Goal: Task Accomplishment & Management: Use online tool/utility

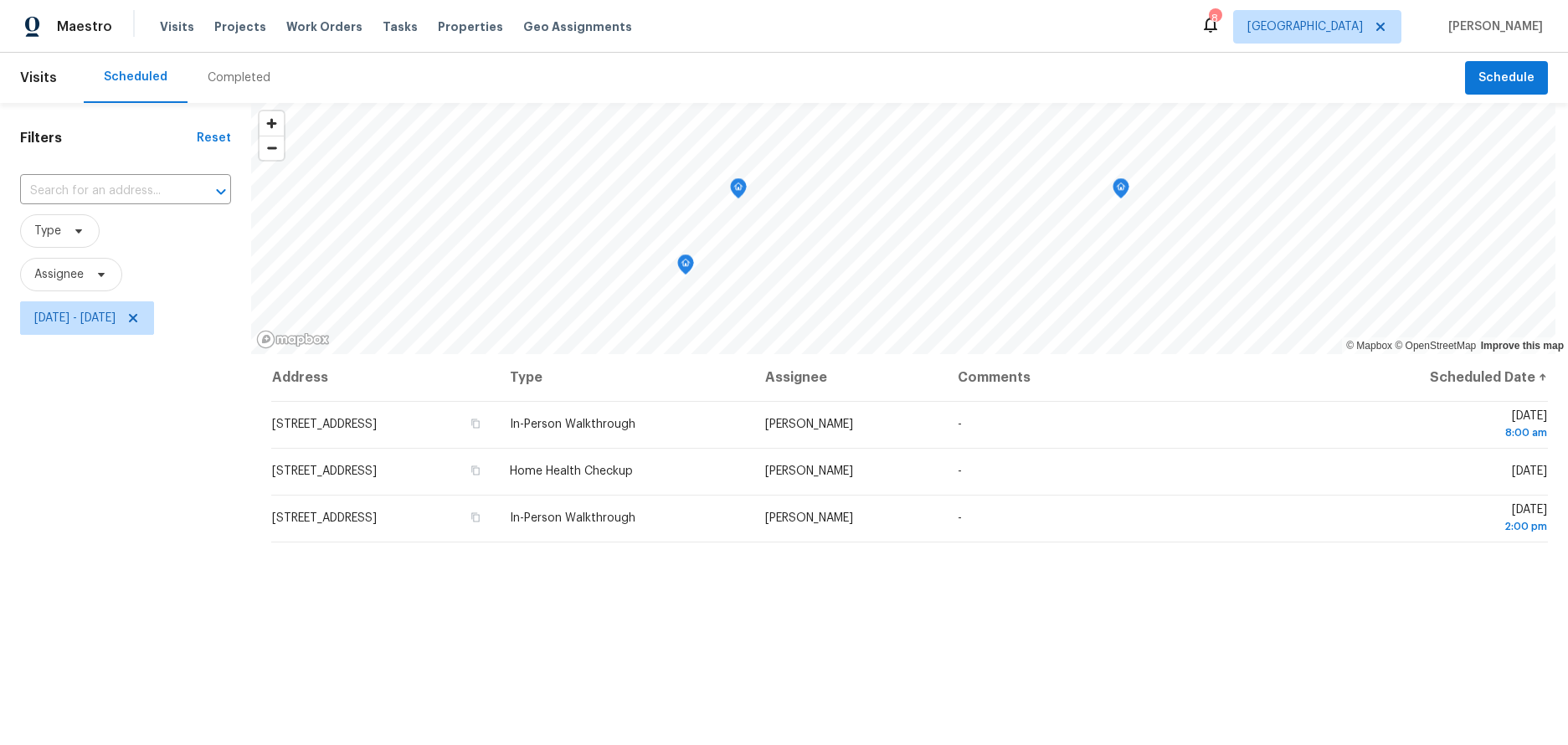
click at [170, 413] on div "Filters Reset ​ Type Assignee [DATE] - [DATE]" at bounding box center [126, 526] width 251 height 846
click at [137, 579] on div "Filters Reset ​ Type Assignee [DATE] - [DATE]" at bounding box center [126, 526] width 251 height 846
click at [115, 312] on span "[DATE] - [DATE]" at bounding box center [74, 318] width 81 height 17
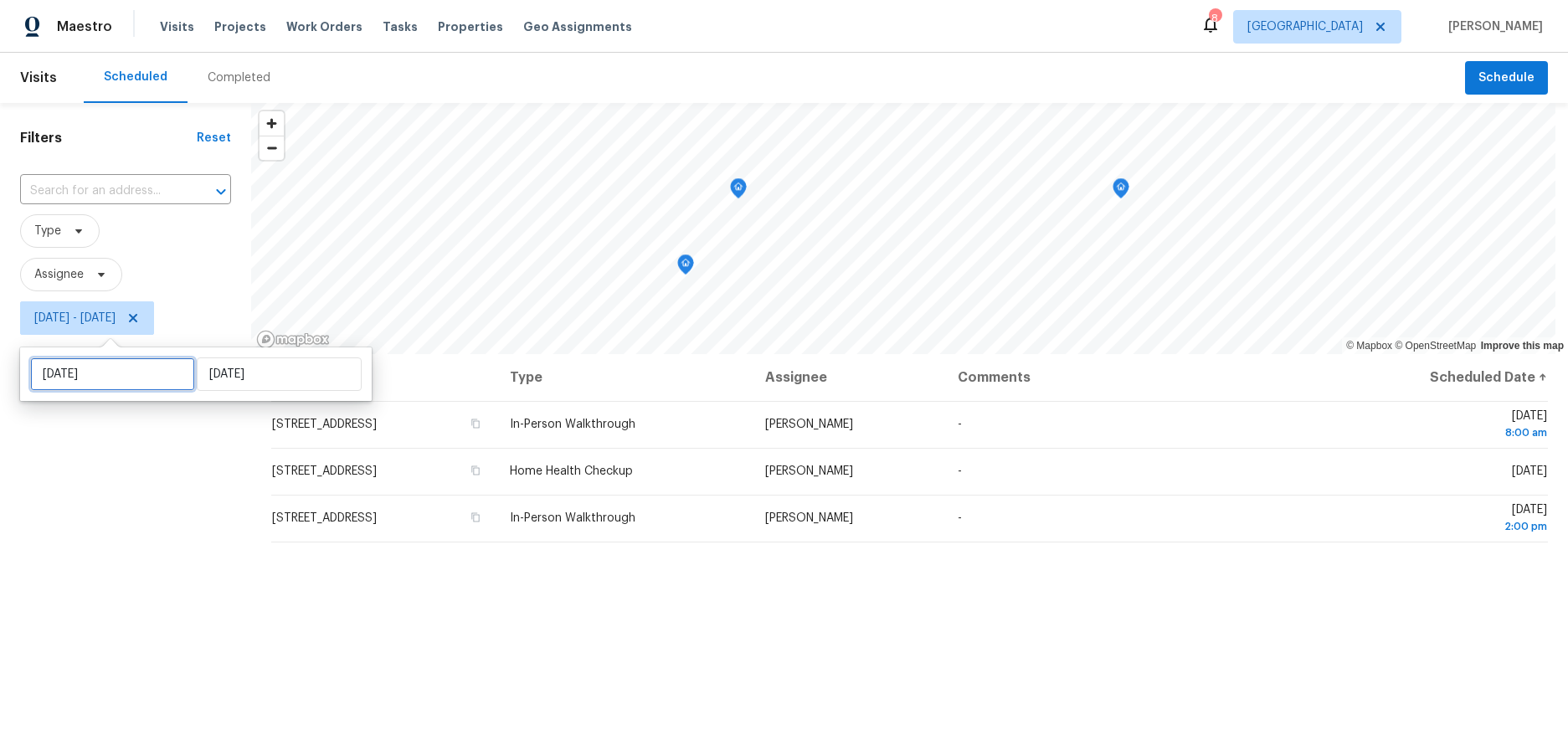
click at [140, 363] on input "[DATE]" at bounding box center [112, 374] width 165 height 33
select select "7"
select select "2025"
select select "8"
select select "2025"
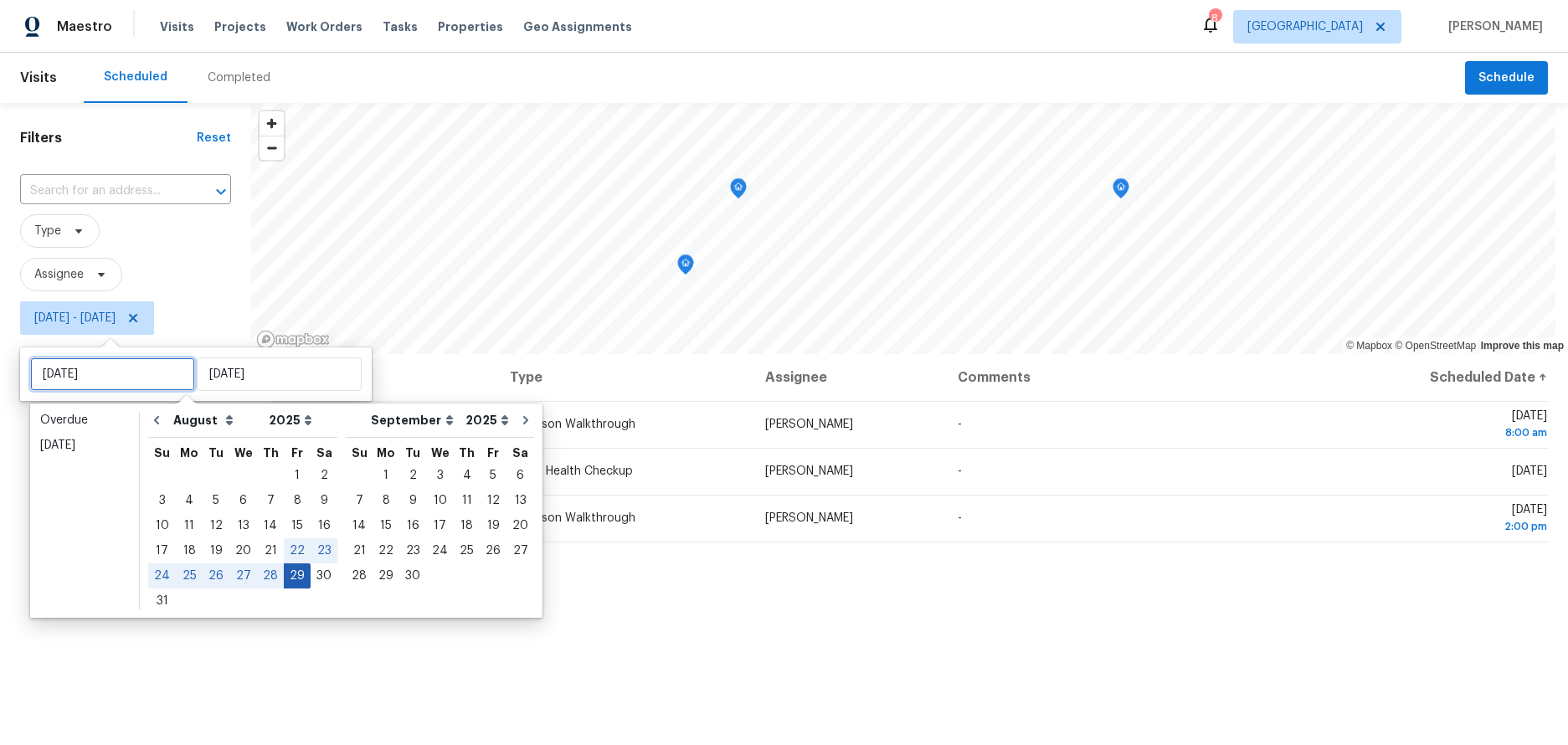
type input "Thu, Aug 28"
type input "Fri, Aug 29"
click at [269, 567] on div "28" at bounding box center [270, 575] width 27 height 23
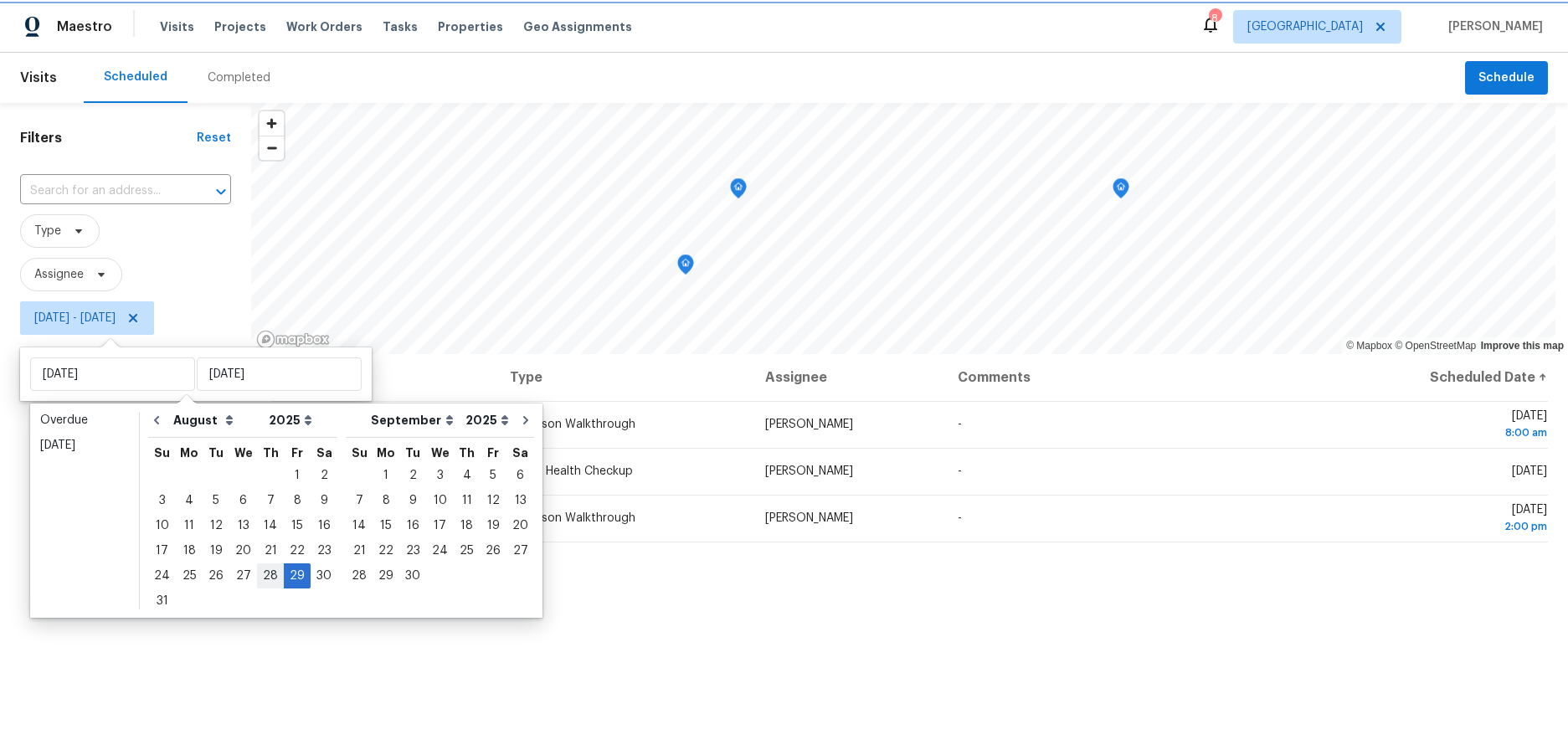
type input "Thu, Aug 28"
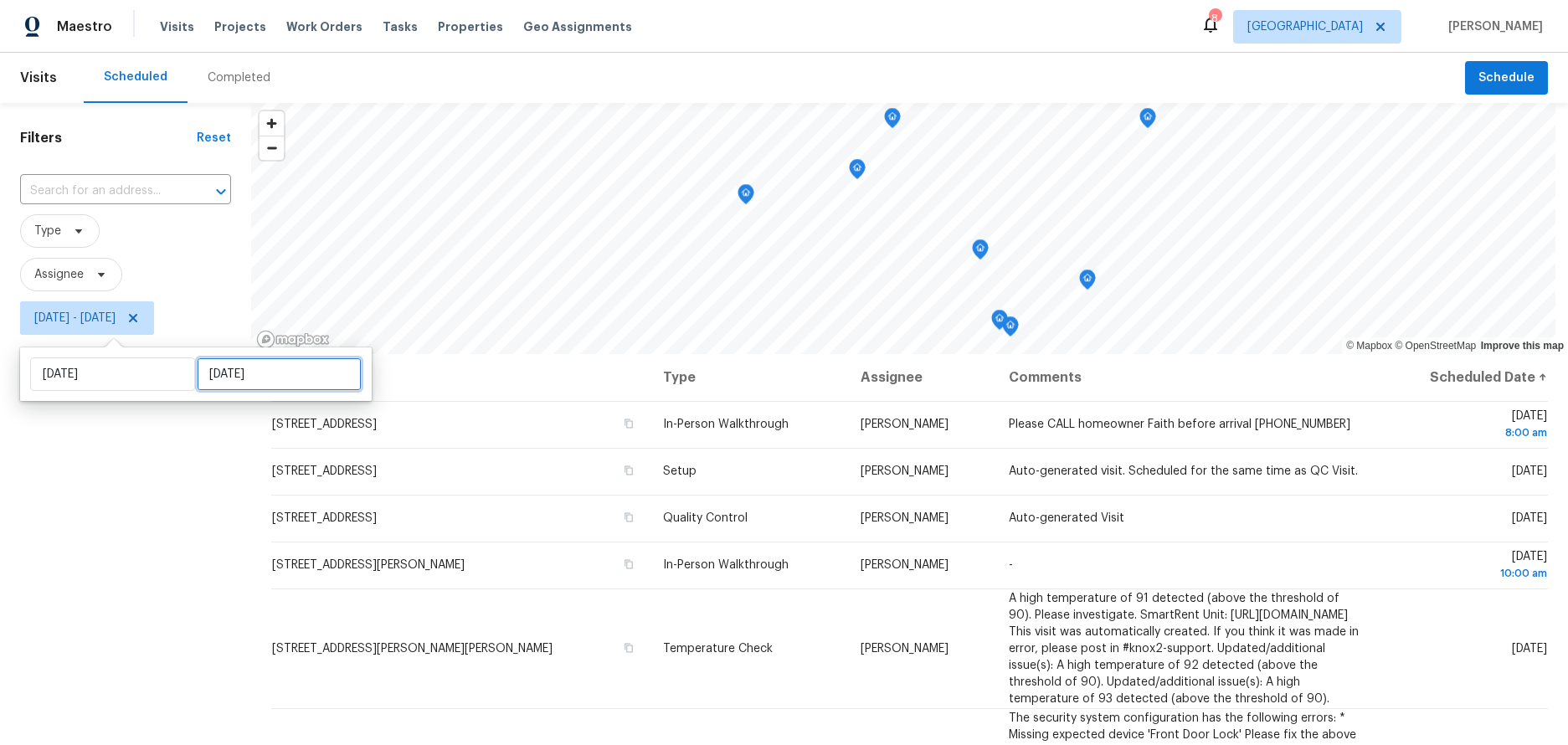
click at [274, 370] on input "Fri, Aug 29" at bounding box center [278, 374] width 165 height 33
select select "7"
select select "2025"
select select "8"
select select "2025"
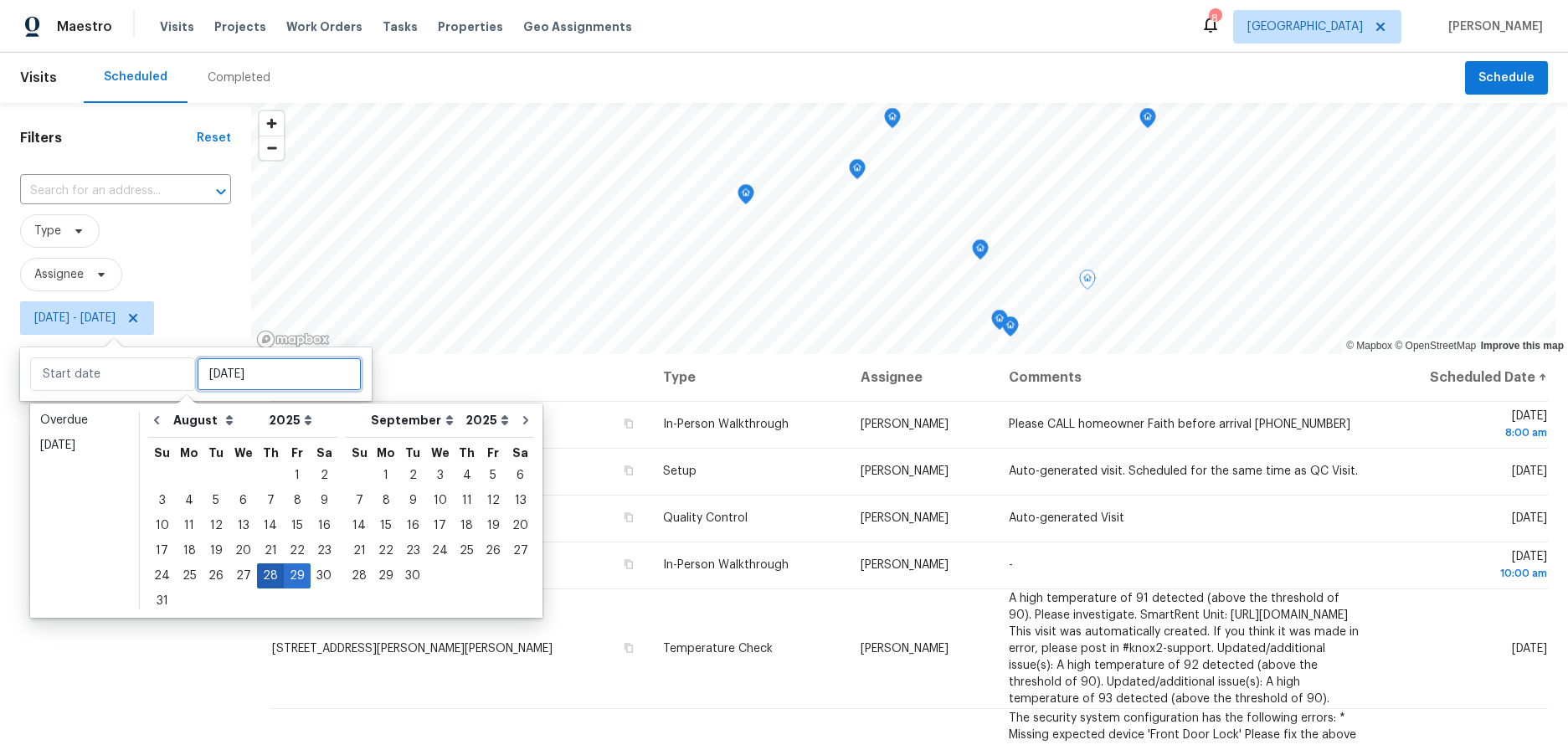
type input "Thu, Aug 21"
type input "Thu, Aug 28"
click at [257, 577] on div "28" at bounding box center [270, 575] width 27 height 23
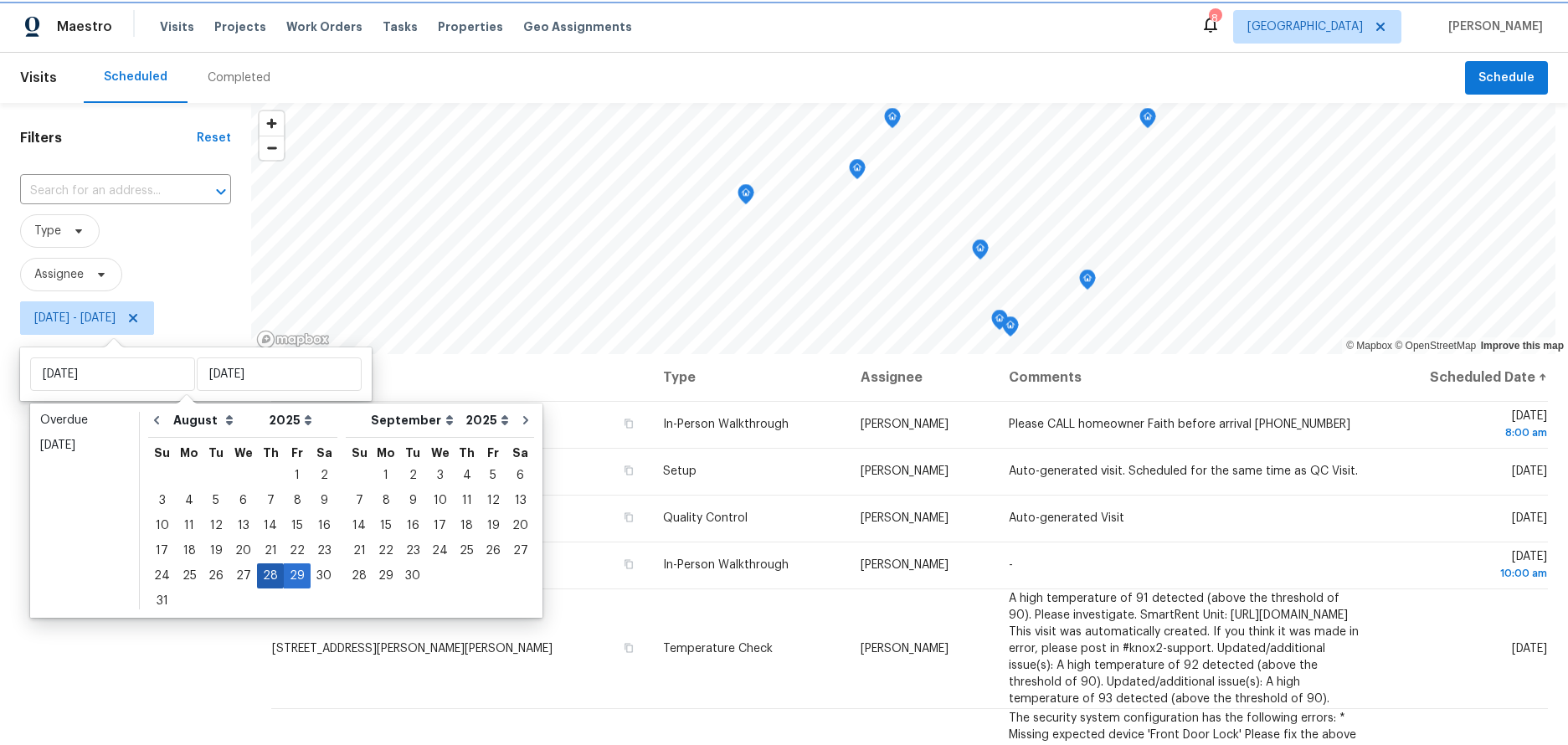
type input "Thu, Aug 28"
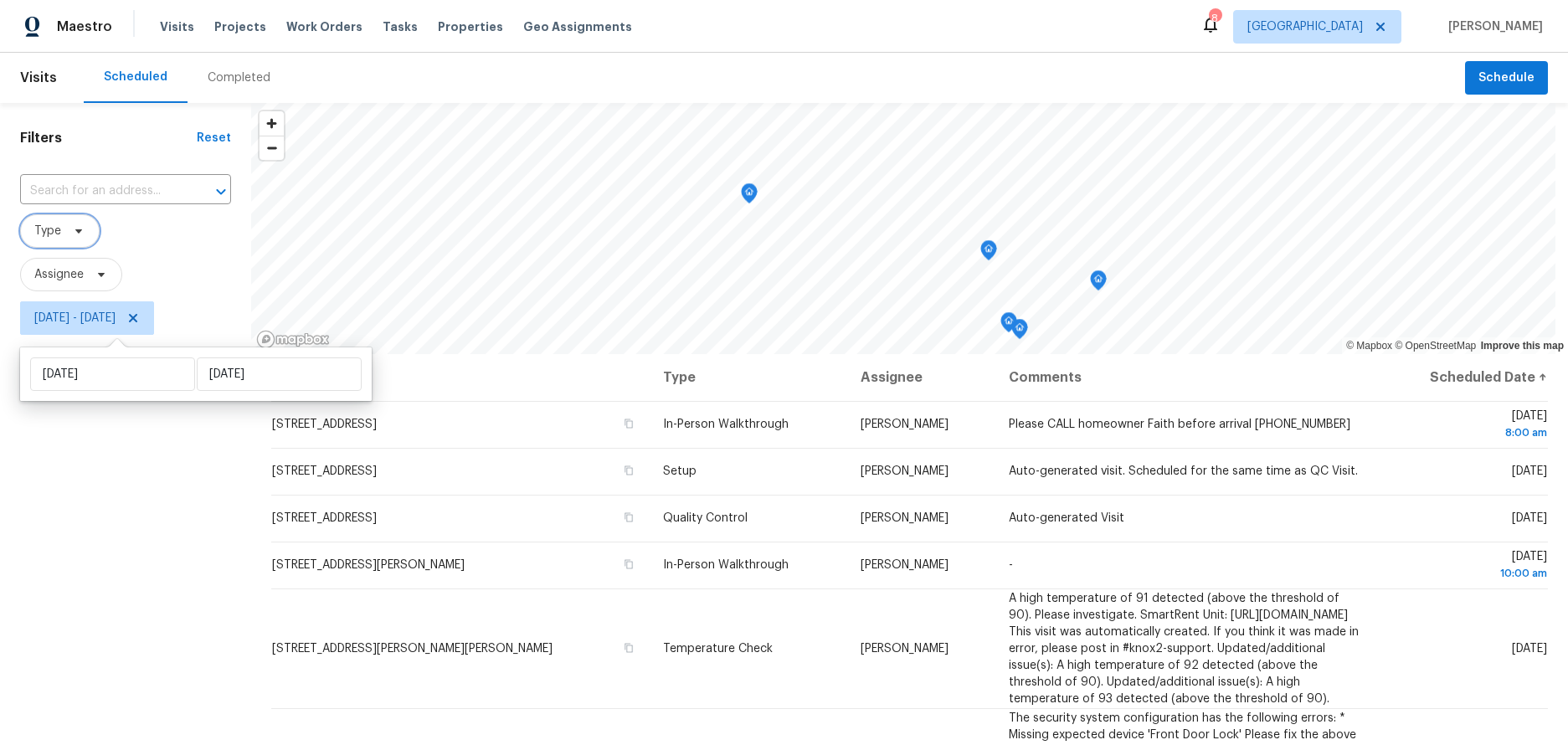
click at [64, 222] on span "Type" at bounding box center [60, 231] width 79 height 33
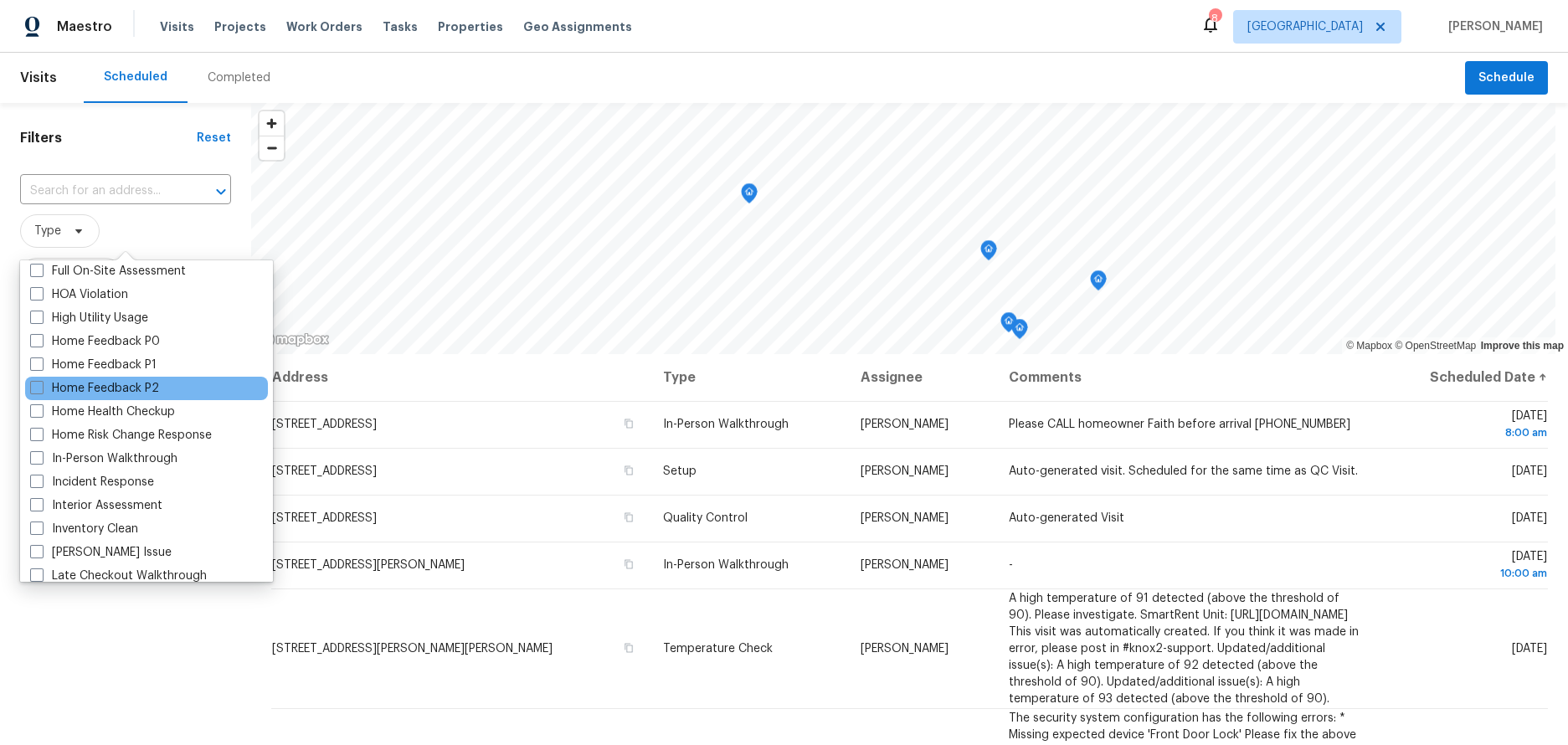
scroll to position [502, 0]
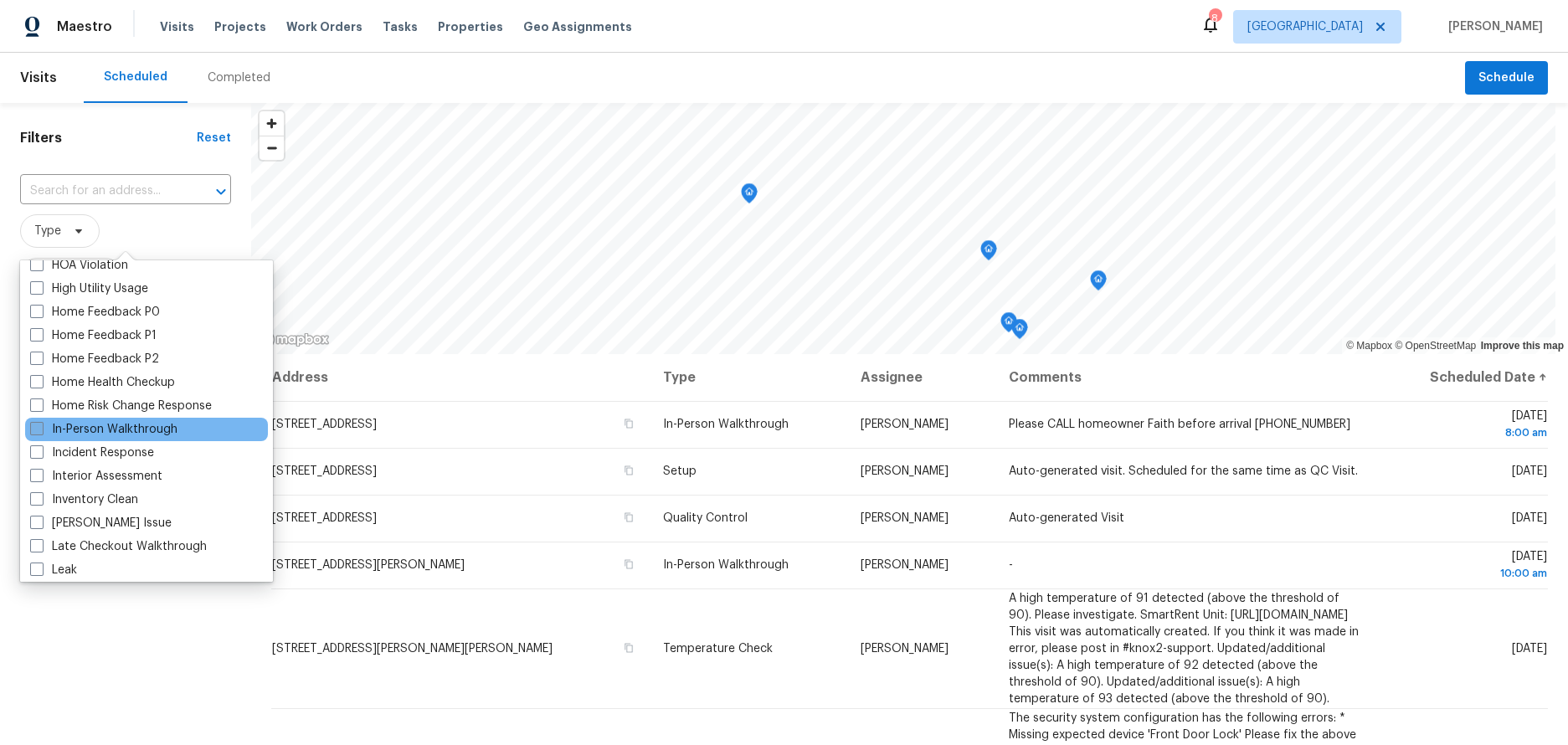
click at [36, 435] on label "In-Person Walkthrough" at bounding box center [103, 429] width 147 height 17
click at [36, 432] on input "In-Person Walkthrough" at bounding box center [35, 426] width 11 height 11
checkbox input "true"
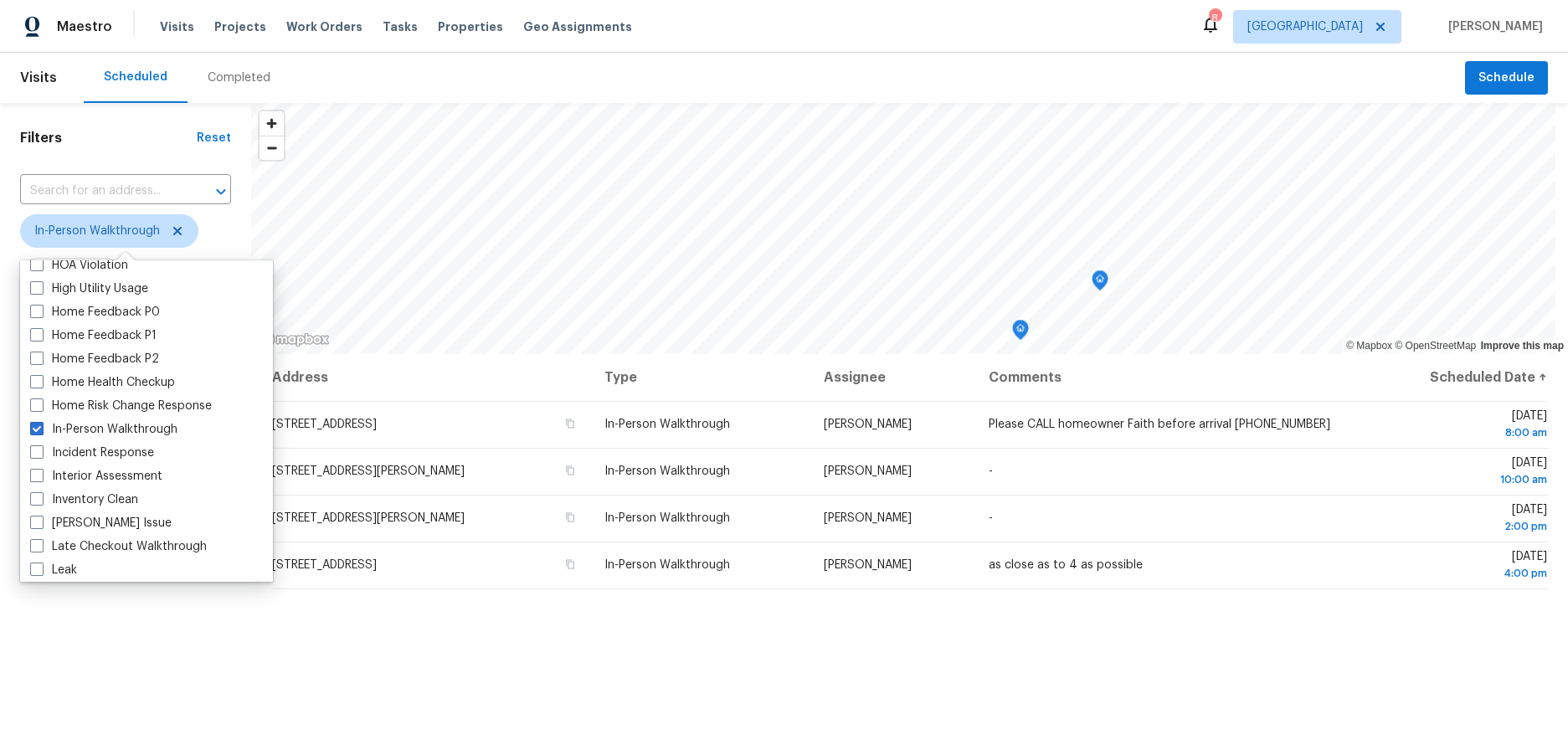
click at [78, 603] on div "Filters Reset ​ In-Person Walkthrough Assignee Thu, Aug 28 - Thu, Aug 28" at bounding box center [126, 526] width 251 height 846
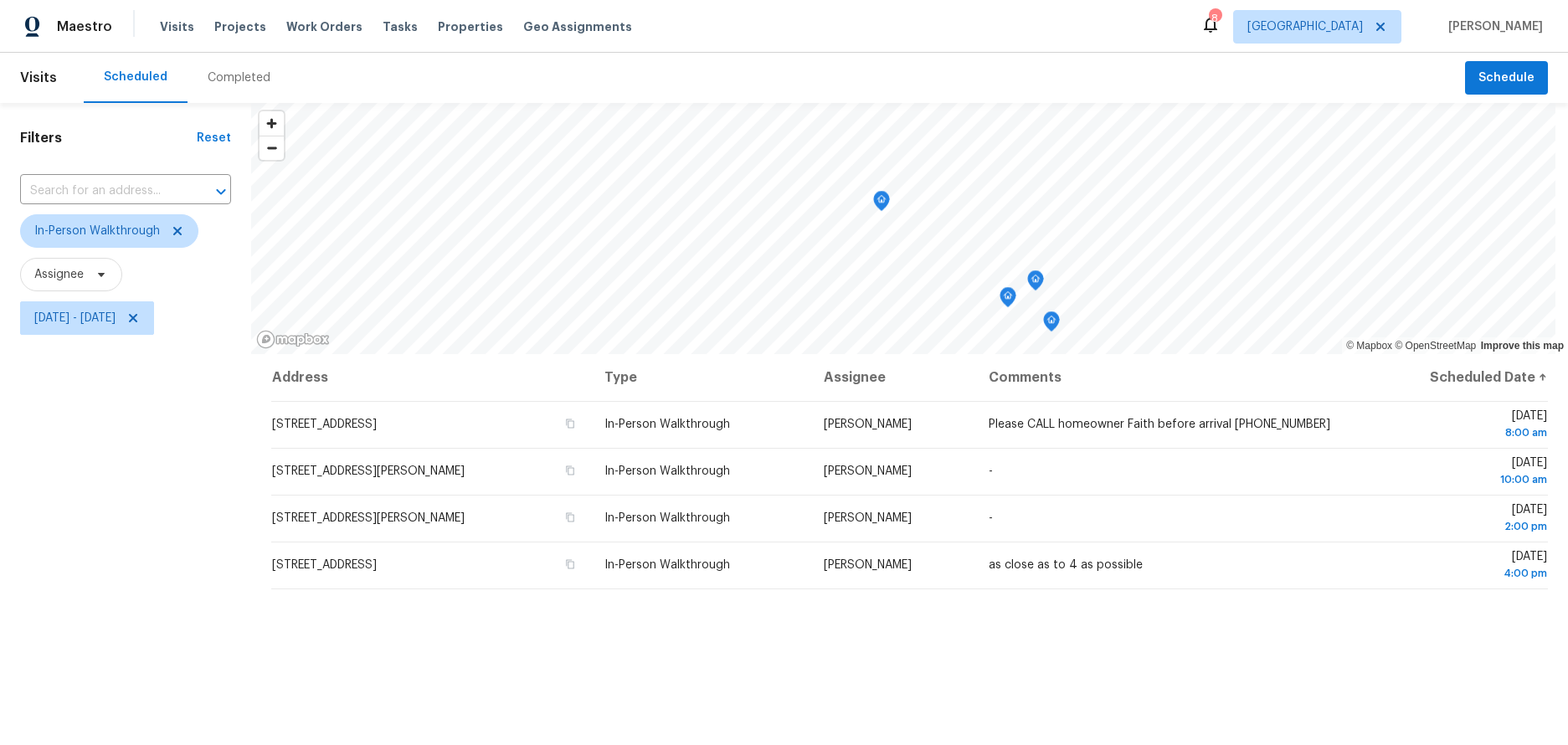
click at [796, 650] on div "Address Type Assignee Comments Scheduled Date ↑ 1925 Saddle Dr, Placentia, CA 9…" at bounding box center [909, 651] width 1317 height 595
click at [123, 418] on div "Filters Reset ​ In-Person Walkthrough Assignee Thu, Aug 28 - Thu, Aug 28" at bounding box center [126, 526] width 251 height 846
click at [115, 313] on span "Thu, Aug 28 - Thu, Aug 28" at bounding box center [74, 318] width 81 height 17
click at [167, 503] on div "Filters Reset ​ In-Person Walkthrough Assignee Thu, Aug 28 - Thu, Aug 28" at bounding box center [126, 526] width 251 height 846
drag, startPoint x: 141, startPoint y: 453, endPoint x: 177, endPoint y: 372, distance: 88.6
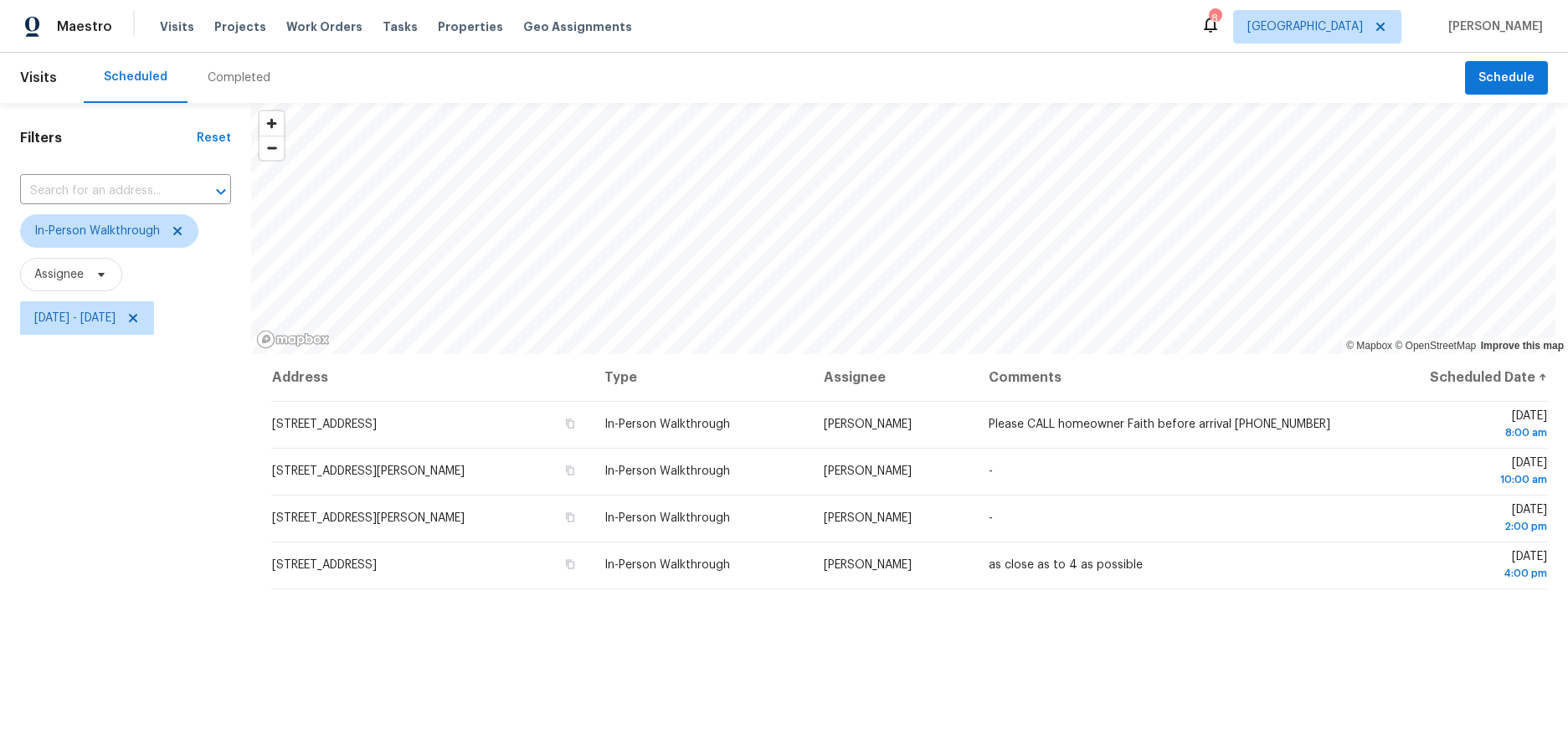
click at [141, 452] on div "Filters Reset ​ In-Person Walkthrough Assignee Thu, Aug 28 - Thu, Aug 28" at bounding box center [126, 526] width 251 height 846
click at [92, 318] on span "Thu, Aug 28 - Thu, Aug 28" at bounding box center [74, 318] width 81 height 17
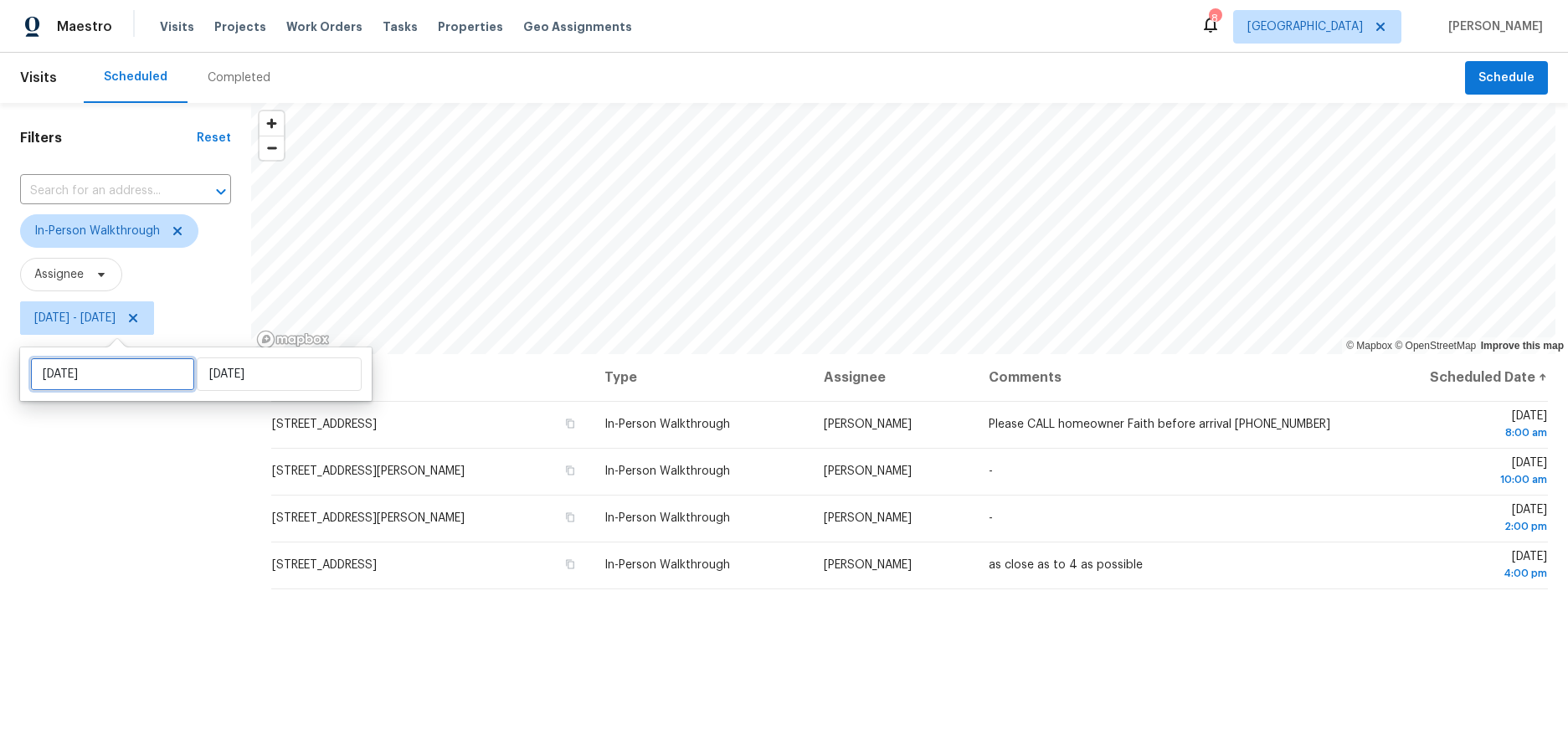
click at [113, 365] on input "Thu, Aug 28" at bounding box center [112, 374] width 165 height 33
select select "7"
select select "2025"
select select "8"
select select "2025"
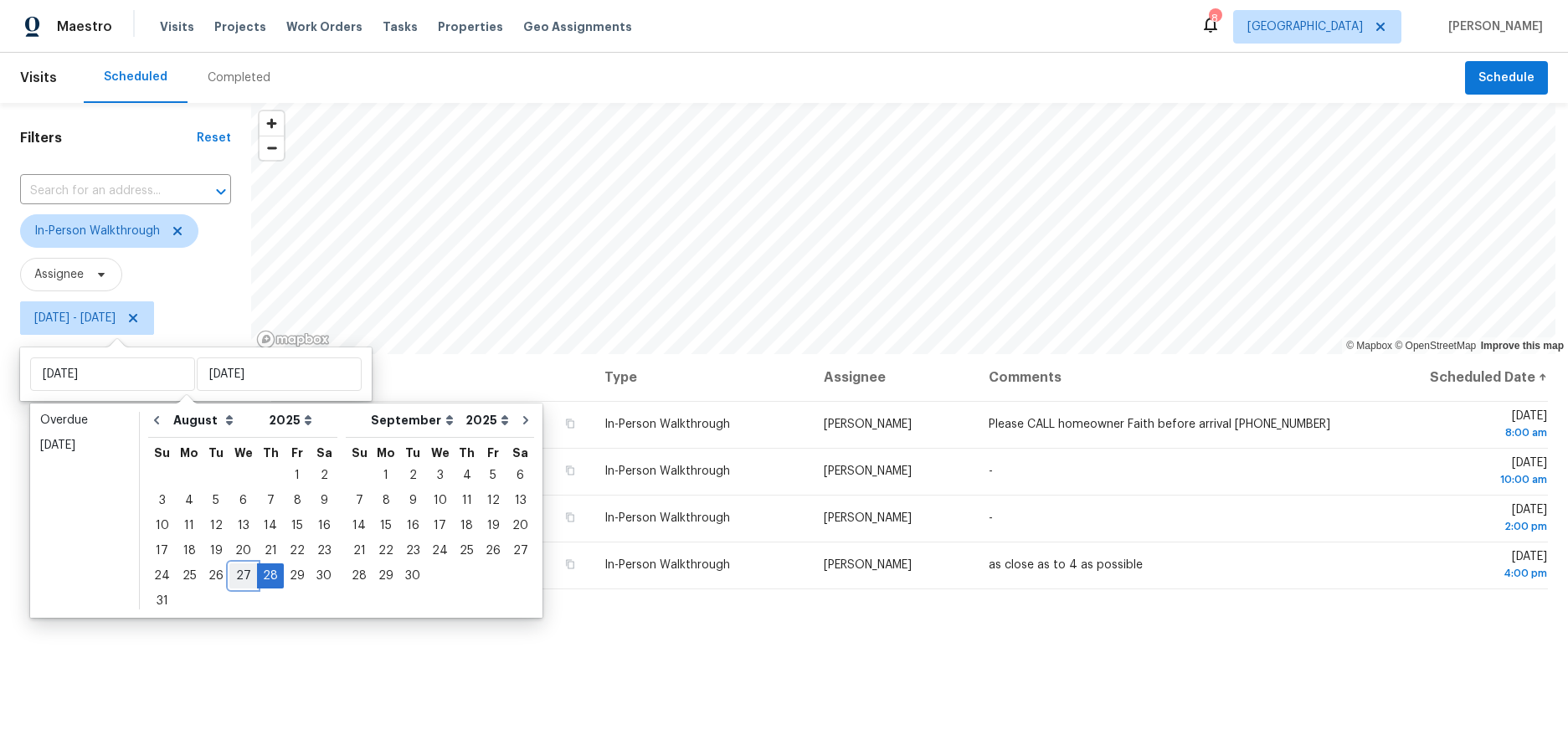
click at [233, 578] on div "27" at bounding box center [243, 575] width 28 height 23
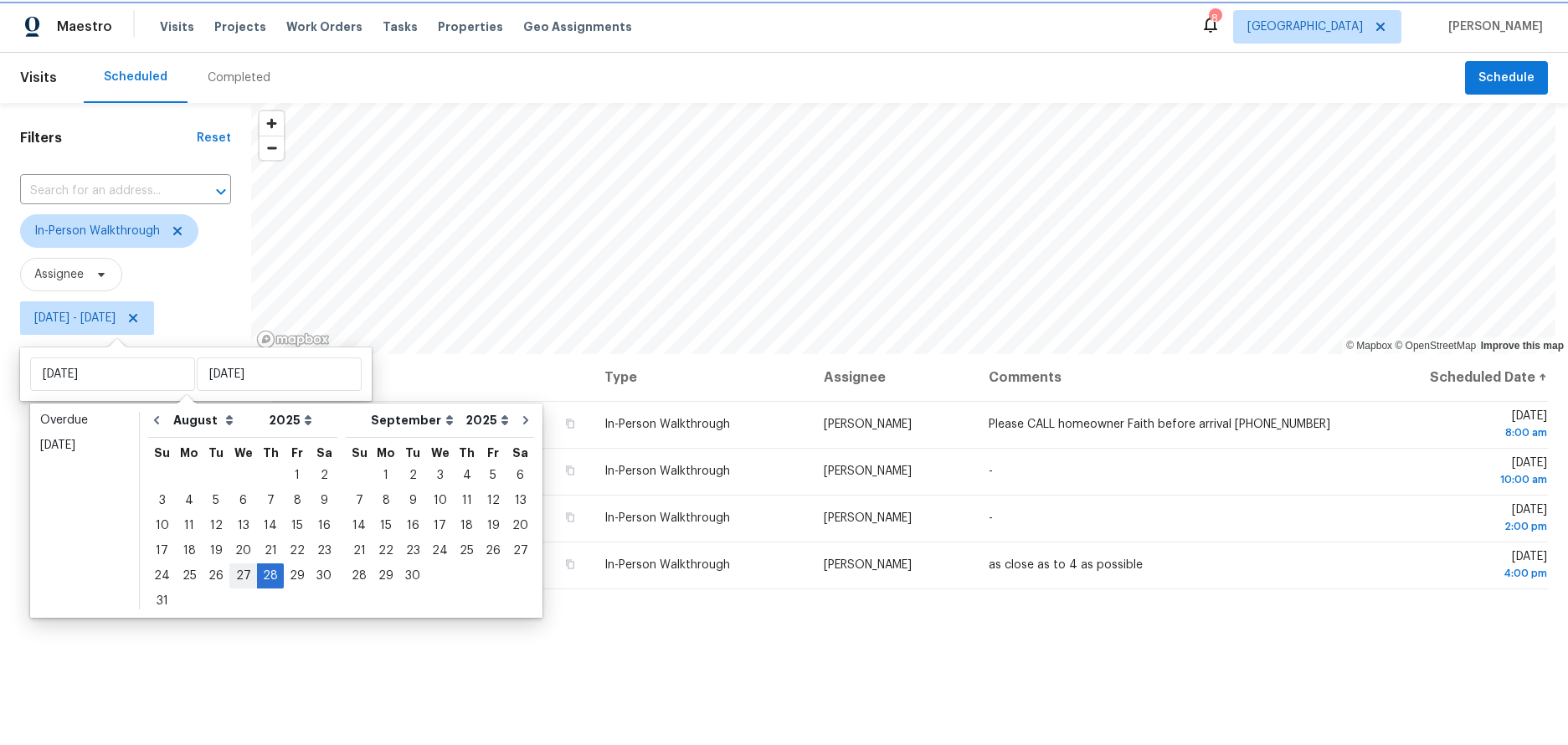
type input "Wed, Aug 27"
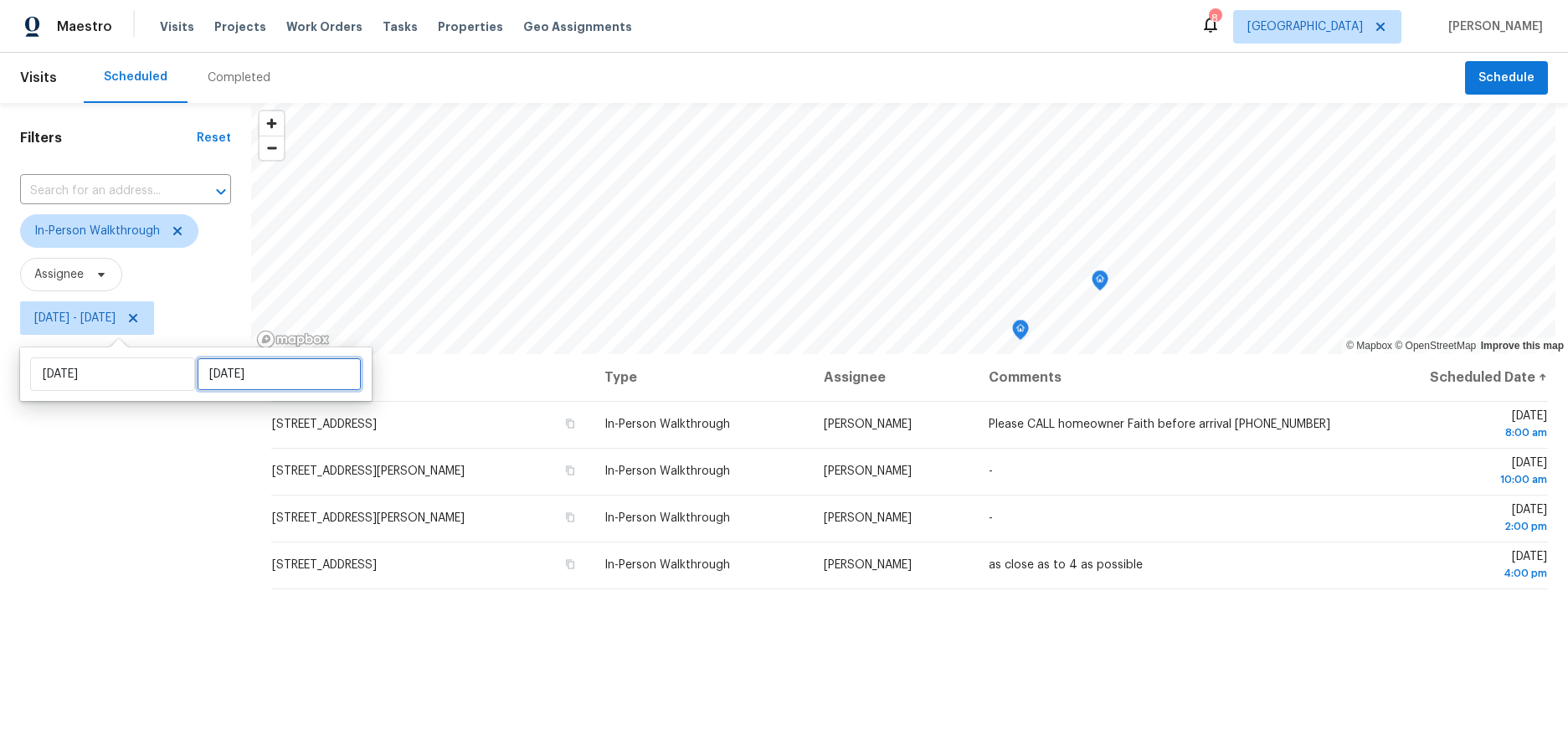
click at [271, 378] on input "Thu, Aug 28" at bounding box center [278, 374] width 165 height 33
select select "7"
select select "2025"
select select "8"
select select "2025"
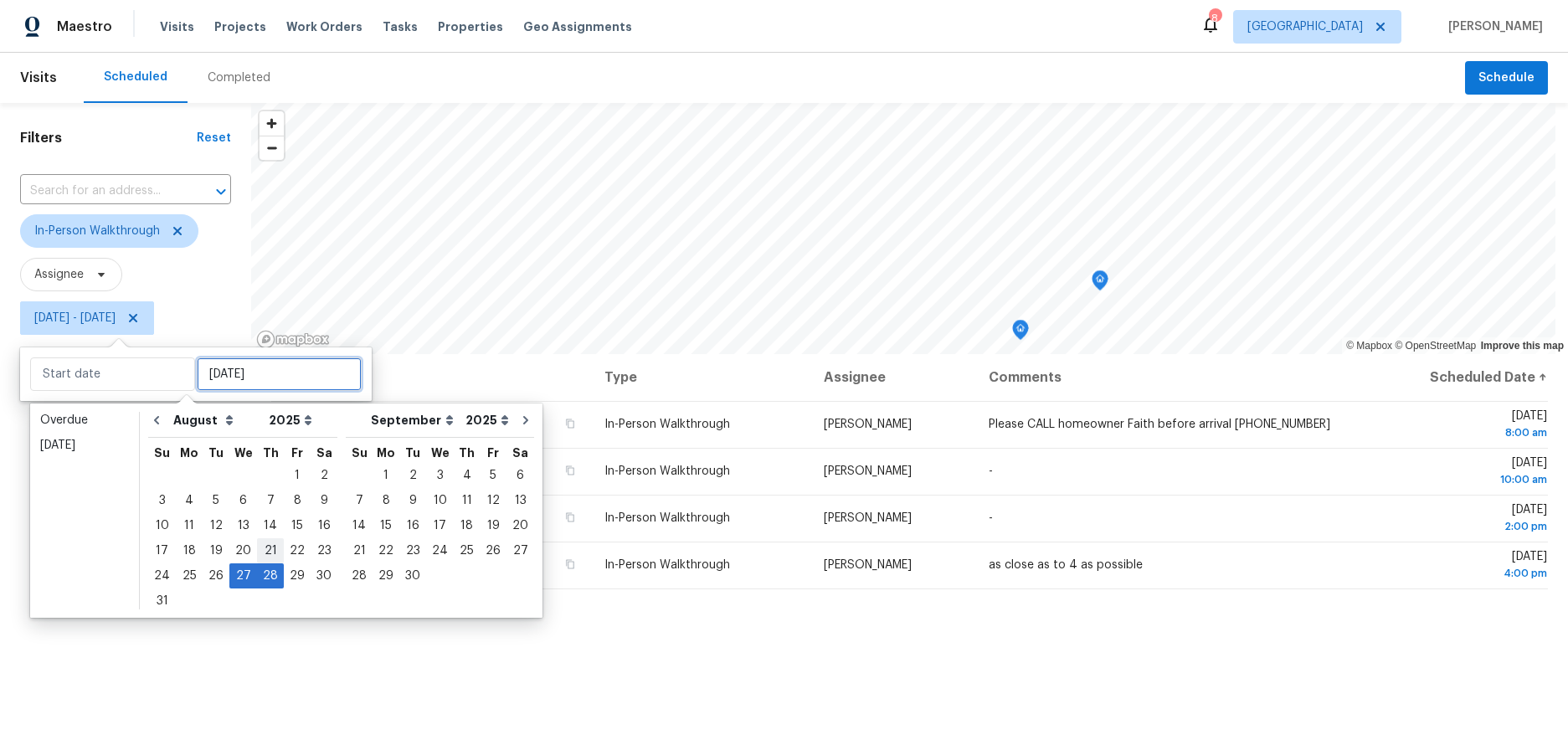
type input "Thu, Aug 21"
type input "Wed, Aug 27"
click at [237, 578] on div "27" at bounding box center [243, 575] width 28 height 23
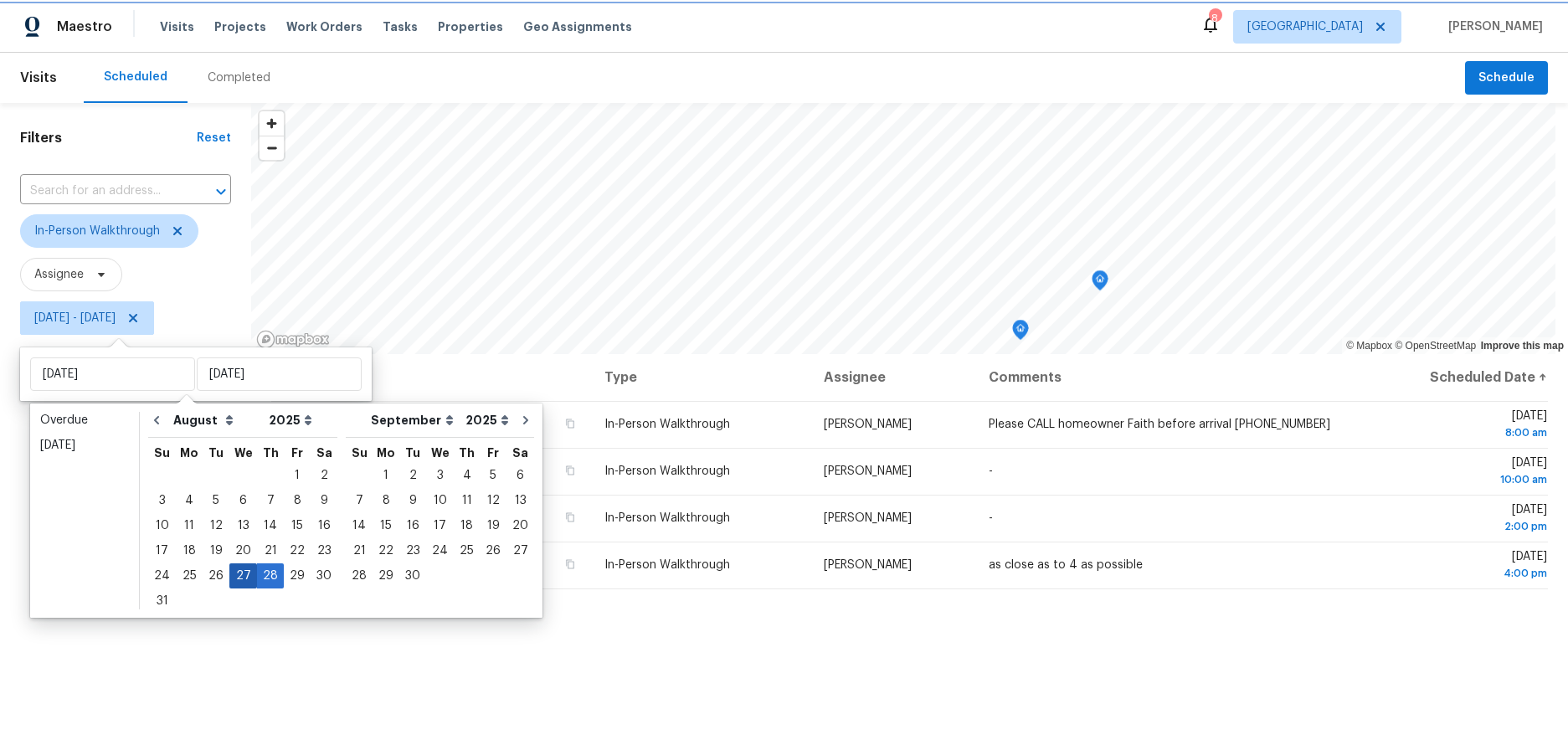
type input "Wed, Aug 27"
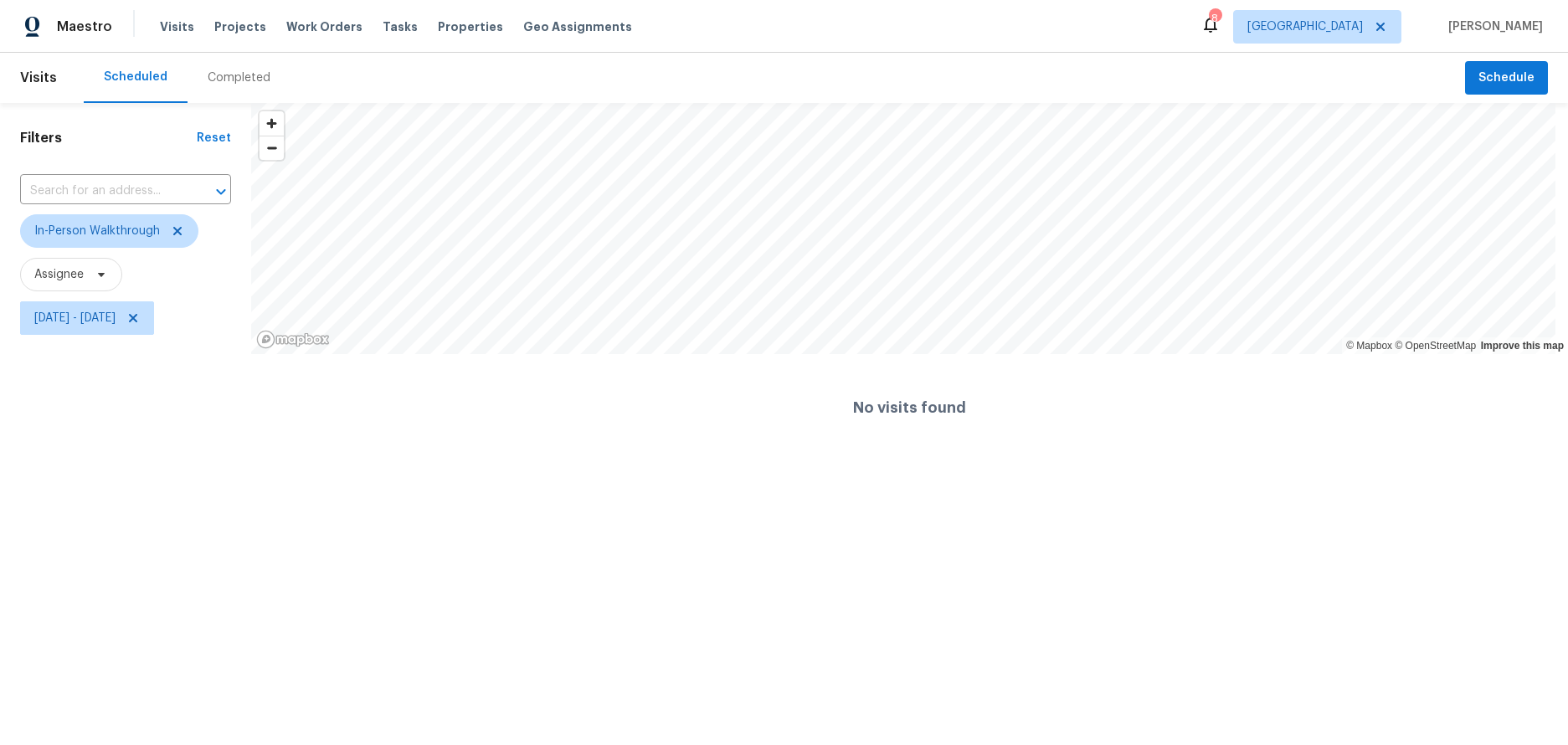
click at [199, 461] on html "Maestro Visits Projects Work Orders Tasks Properties Geo Assignments 8 Los Ange…" at bounding box center [784, 231] width 1568 height 461
click at [1134, 461] on html "Maestro Visits Projects Work Orders Tasks Properties Geo Assignments 8 Los Ange…" at bounding box center [784, 231] width 1568 height 461
click at [1018, 461] on html "Maestro Visits Projects Work Orders Tasks Properties Geo Assignments 8 Los Ange…" at bounding box center [784, 231] width 1568 height 461
click at [987, 461] on html "Maestro Visits Projects Work Orders Tasks Properties Geo Assignments 8 Los Ange…" at bounding box center [784, 231] width 1568 height 461
click at [1089, 461] on html "Maestro Visits Projects Work Orders Tasks Properties Geo Assignments 8 Los Ange…" at bounding box center [784, 231] width 1568 height 461
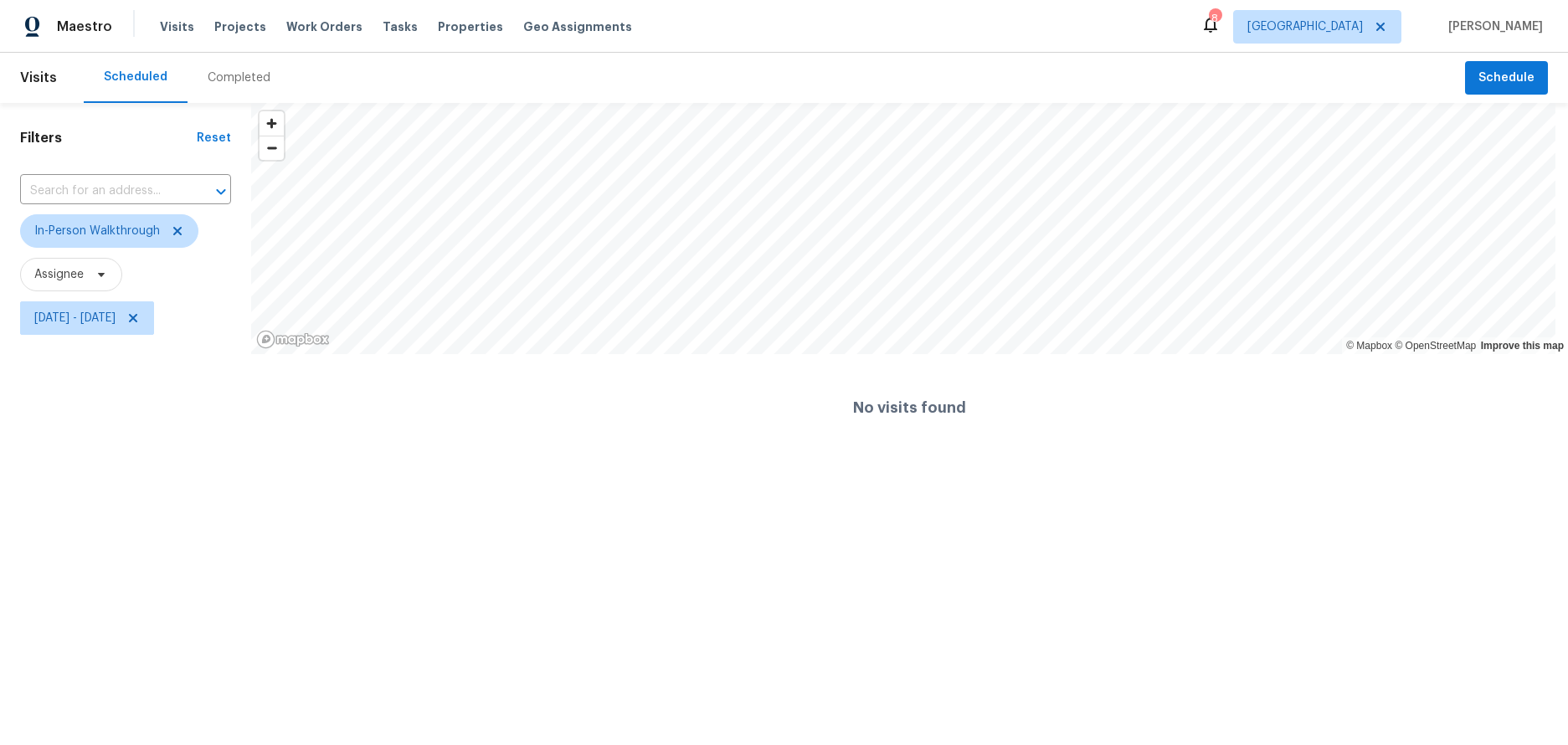
click at [1048, 461] on html "Maestro Visits Projects Work Orders Tasks Properties Geo Assignments 8 Los Ange…" at bounding box center [784, 231] width 1568 height 461
click at [1094, 461] on html "Maestro Visits Projects Work Orders Tasks Properties Geo Assignments 8 Los Ange…" at bounding box center [784, 231] width 1568 height 461
click at [837, 461] on html "Maestro Visits Projects Work Orders Tasks Properties Geo Assignments 8 Los Ange…" at bounding box center [784, 231] width 1568 height 461
click at [1137, 461] on html "Maestro Visits Projects Work Orders Tasks Properties Geo Assignments 8 Los Ange…" at bounding box center [784, 231] width 1568 height 461
drag, startPoint x: 1032, startPoint y: 588, endPoint x: 1008, endPoint y: 592, distance: 24.3
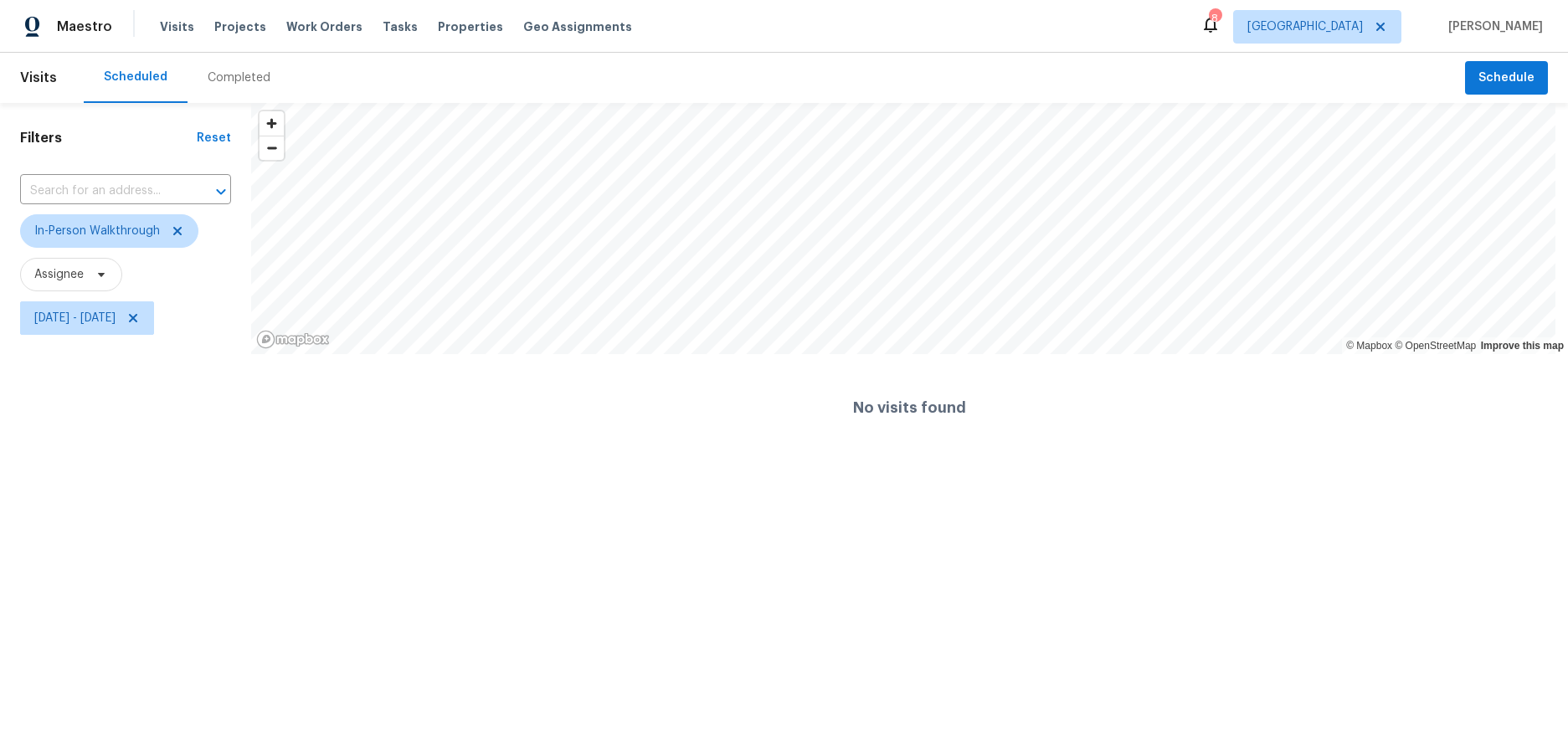
click at [1028, 461] on html "Maestro Visits Projects Work Orders Tasks Properties Geo Assignments 8 Los Ange…" at bounding box center [784, 231] width 1568 height 461
click at [680, 461] on html "Maestro Visits Projects Work Orders Tasks Properties Geo Assignments 8 Los Ange…" at bounding box center [784, 231] width 1568 height 461
click at [397, 461] on html "Maestro Visits Projects Work Orders Tasks Properties Geo Assignments 8 Los Ange…" at bounding box center [784, 231] width 1568 height 461
click at [543, 461] on html "Maestro Visits Projects Work Orders Tasks Properties Geo Assignments 8 Los Ange…" at bounding box center [784, 231] width 1568 height 461
click at [765, 461] on html "Maestro Visits Projects Work Orders Tasks Properties Geo Assignments 8 Los Ange…" at bounding box center [784, 231] width 1568 height 461
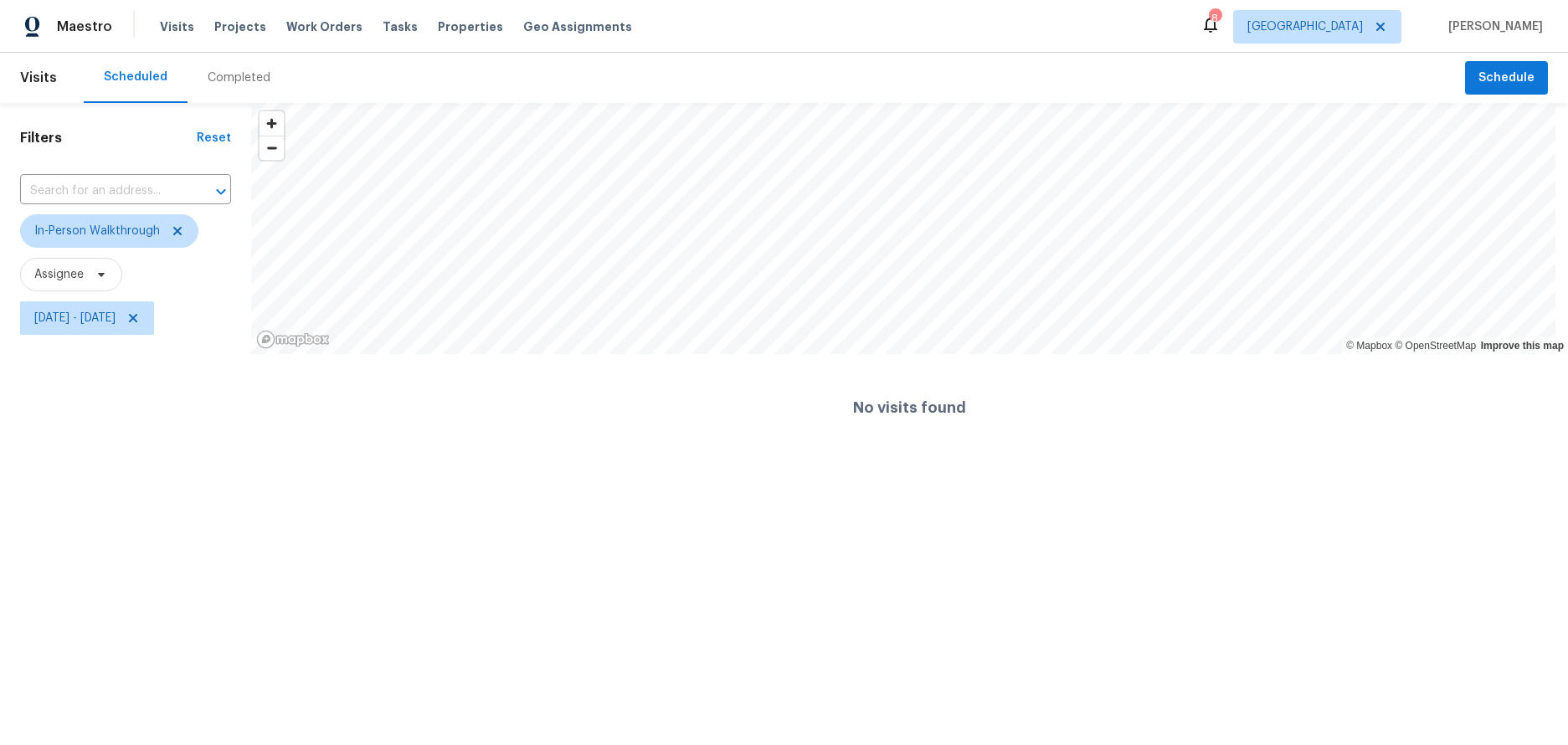
click at [766, 461] on html "Maestro Visits Projects Work Orders Tasks Properties Geo Assignments 8 Los Ange…" at bounding box center [784, 231] width 1568 height 461
click at [785, 461] on html "Maestro Visits Projects Work Orders Tasks Properties Geo Assignments 8 Los Ange…" at bounding box center [784, 231] width 1568 height 461
click at [937, 461] on html "Maestro Visits Projects Work Orders Tasks Properties Geo Assignments 8 Los Ange…" at bounding box center [784, 231] width 1568 height 461
click at [908, 412] on h4 "No visits found" at bounding box center [909, 407] width 113 height 17
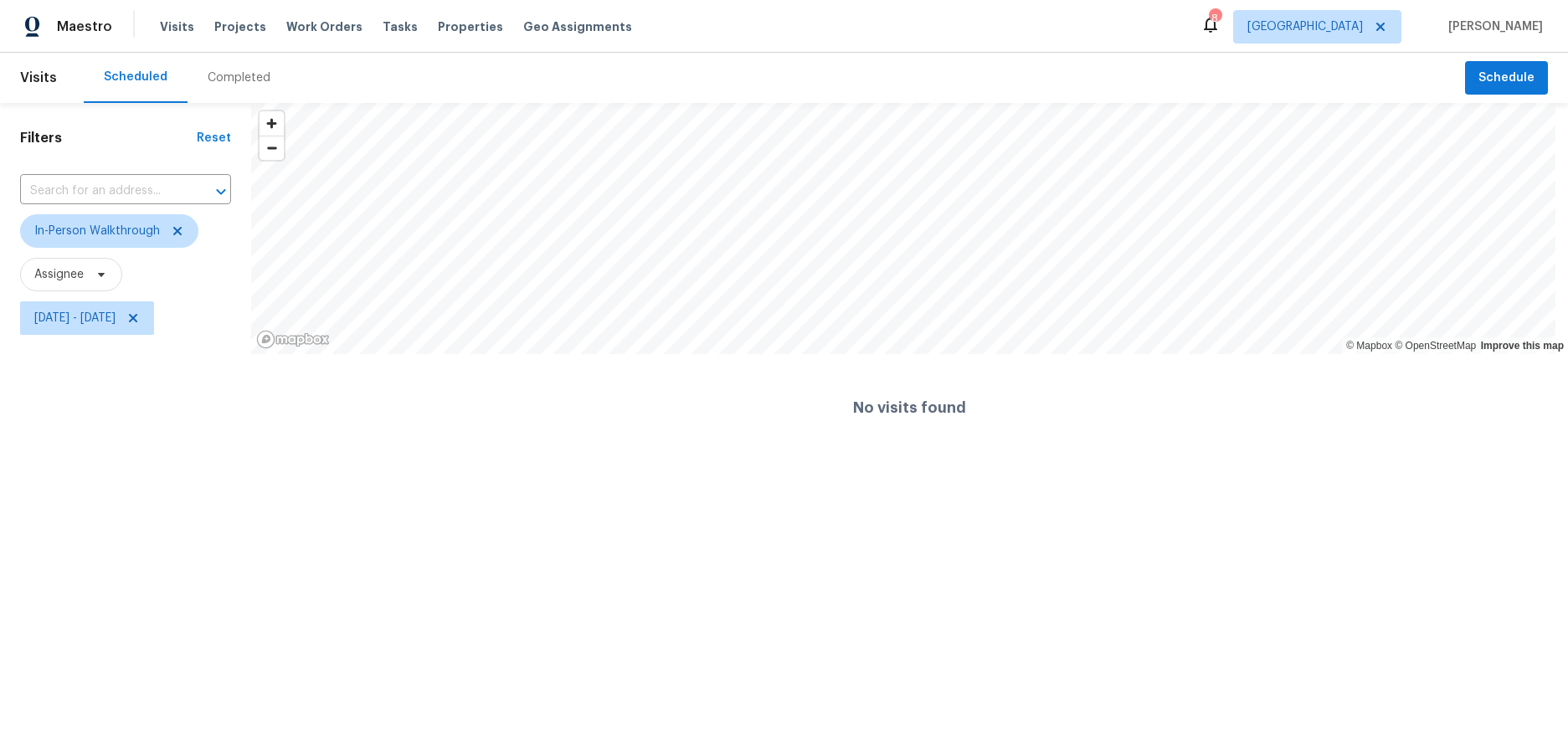
click at [876, 395] on div "No visits found" at bounding box center [909, 406] width 1317 height 107
drag, startPoint x: 864, startPoint y: 406, endPoint x: 1053, endPoint y: 416, distance: 189.3
click at [1053, 416] on div "No visits found" at bounding box center [909, 406] width 1317 height 107
click at [971, 461] on html "Maestro Visits Projects Work Orders Tasks Properties Geo Assignments 8 Los Ange…" at bounding box center [784, 231] width 1568 height 461
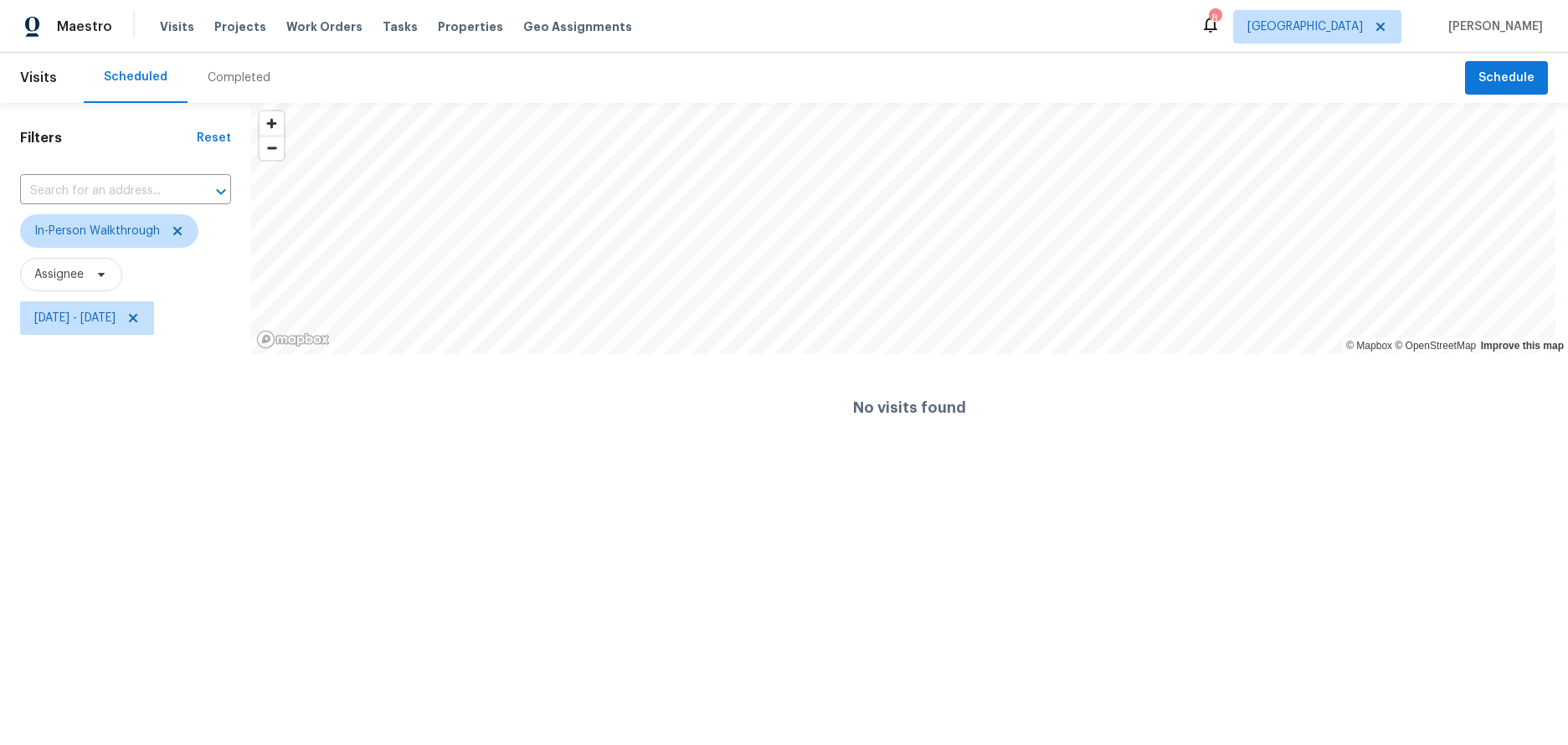
click at [862, 461] on html "Maestro Visits Projects Work Orders Tasks Properties Geo Assignments 8 Los Ange…" at bounding box center [784, 231] width 1568 height 461
drag, startPoint x: 774, startPoint y: 451, endPoint x: 791, endPoint y: 434, distance: 24.0
click at [774, 450] on div "No visits found" at bounding box center [909, 406] width 1317 height 107
click at [1080, 431] on div "No visits found" at bounding box center [909, 406] width 1317 height 107
click at [797, 461] on html "Maestro Visits Projects Work Orders Tasks Properties Geo Assignments 8 Los Ange…" at bounding box center [784, 231] width 1568 height 461
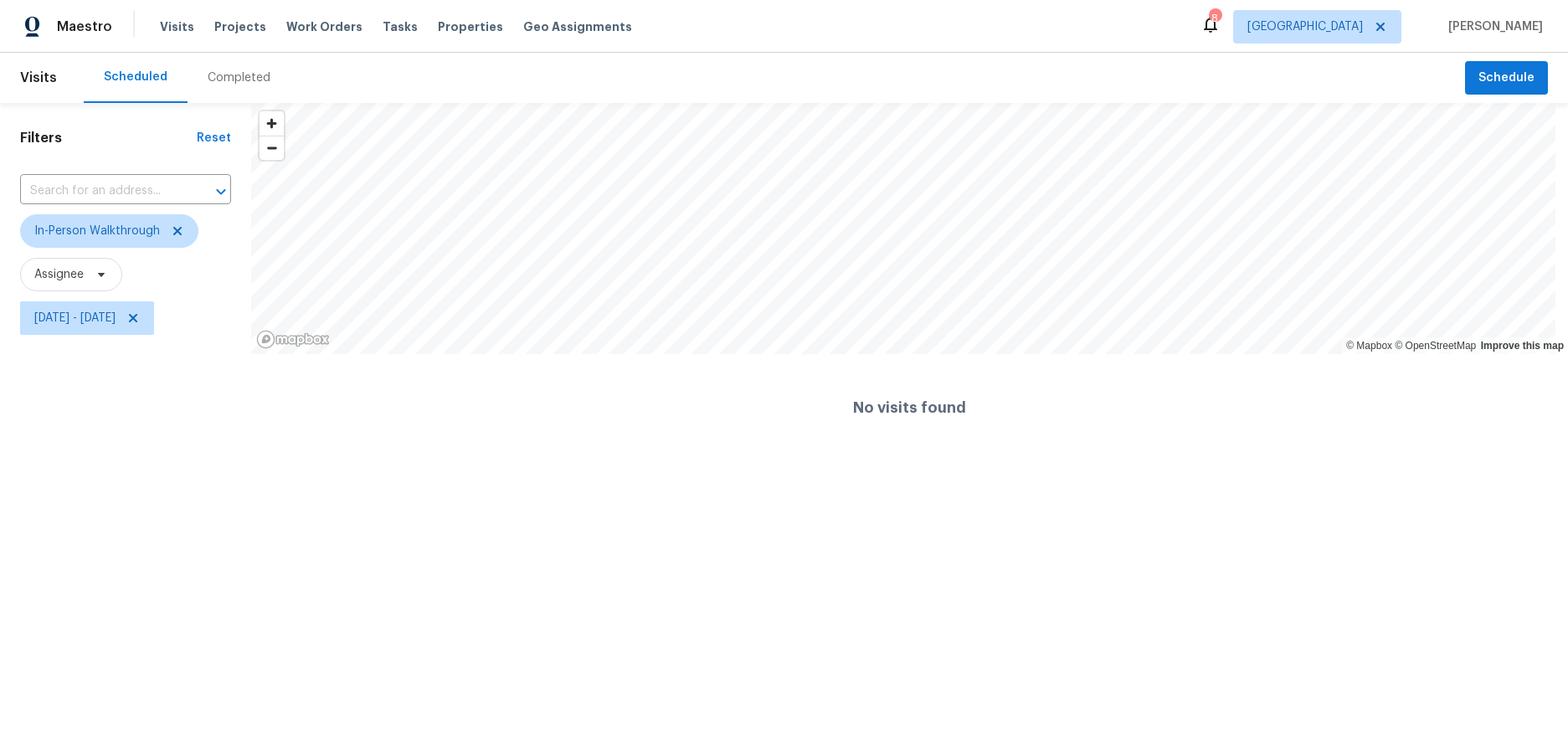
click at [1156, 461] on html "Maestro Visits Projects Work Orders Tasks Properties Geo Assignments 8 Los Ange…" at bounding box center [784, 231] width 1568 height 461
click at [175, 228] on icon at bounding box center [177, 231] width 13 height 13
click at [115, 318] on span "Wed, Aug 27 - Wed, Aug 27" at bounding box center [74, 318] width 81 height 17
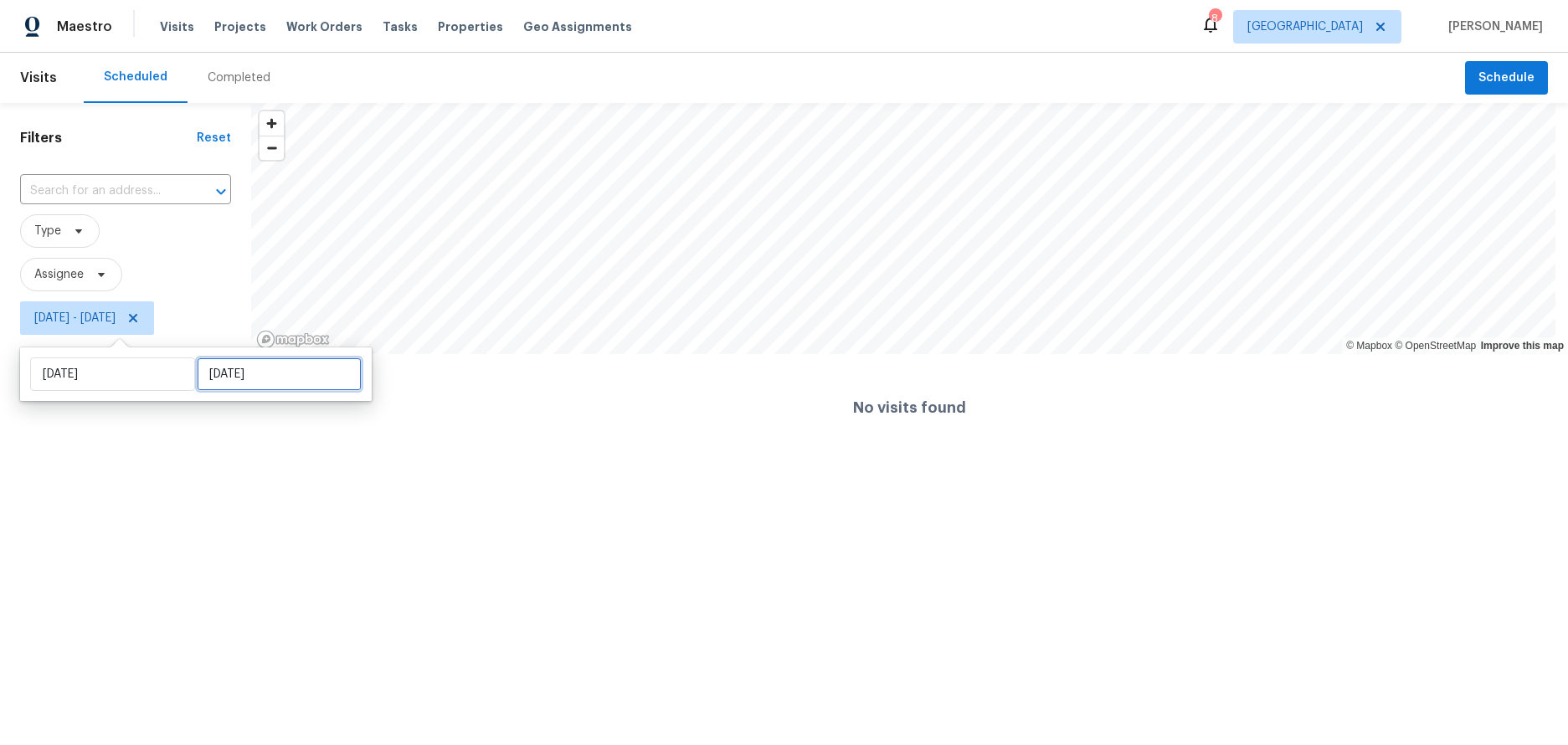
click at [274, 379] on input "Wed, Aug 27" at bounding box center [278, 374] width 165 height 33
select select "7"
select select "2025"
select select "8"
select select "2025"
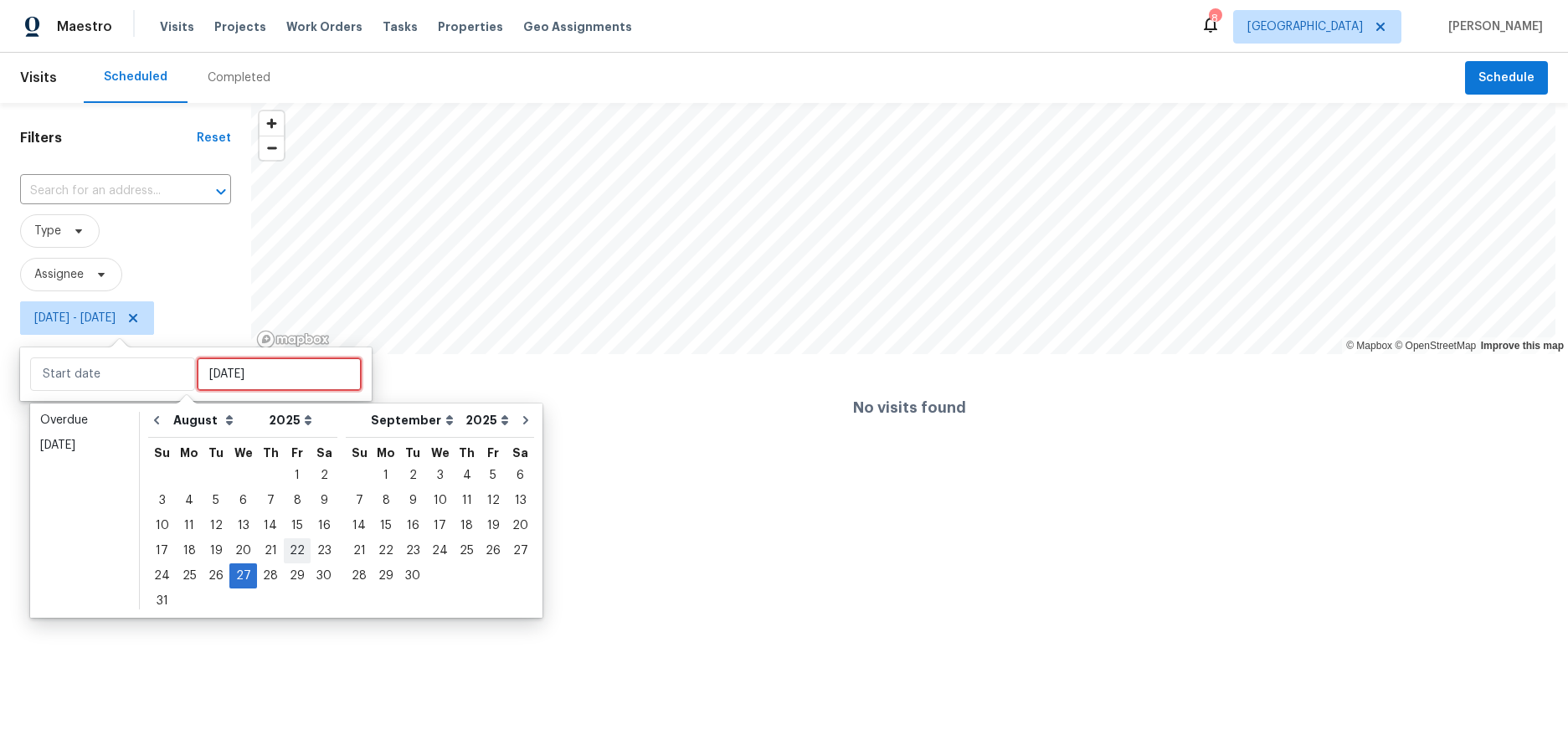
type input "Fri, Aug 22"
type input "Wed, Aug 27"
click at [290, 576] on div "29" at bounding box center [297, 575] width 27 height 23
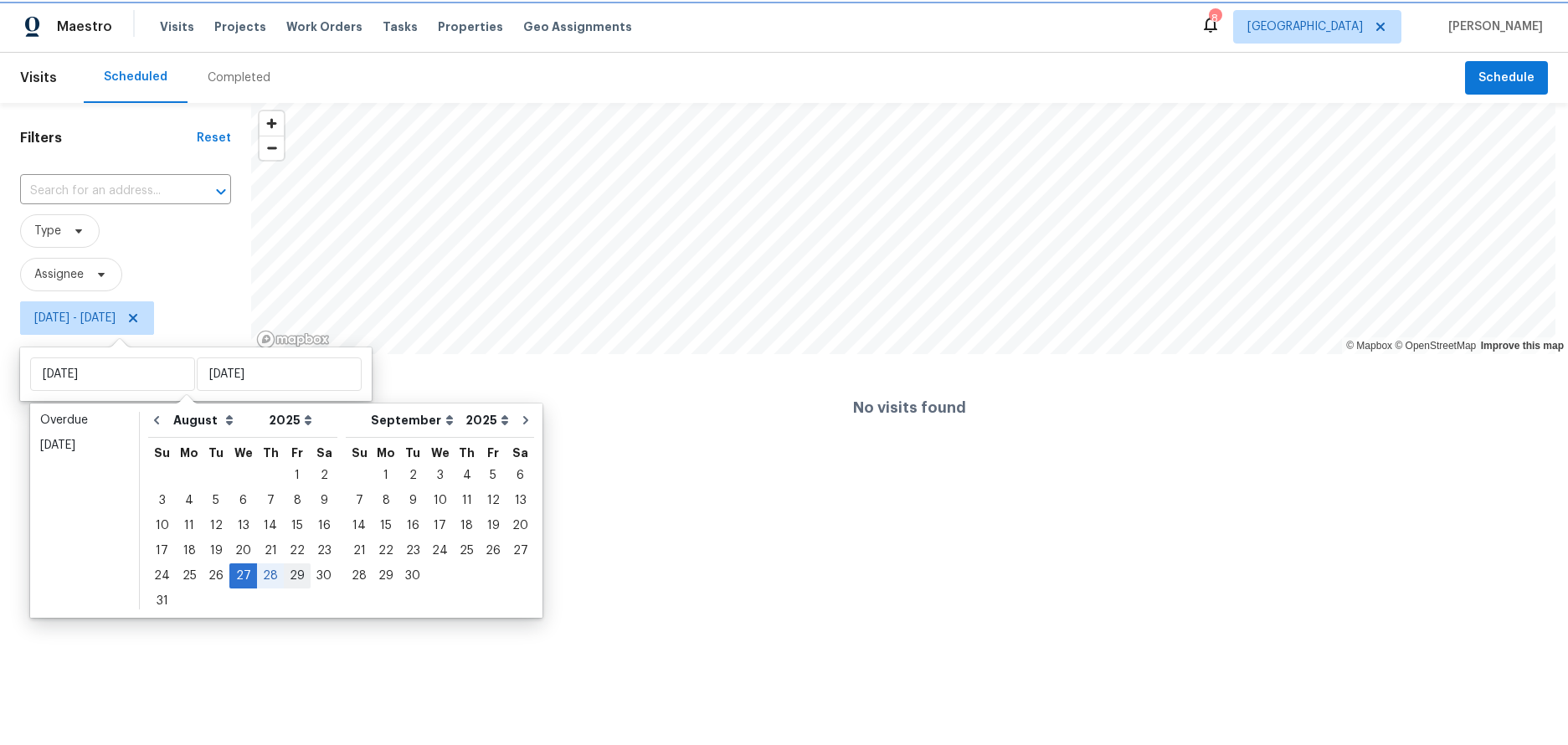
type input "Fri, Aug 29"
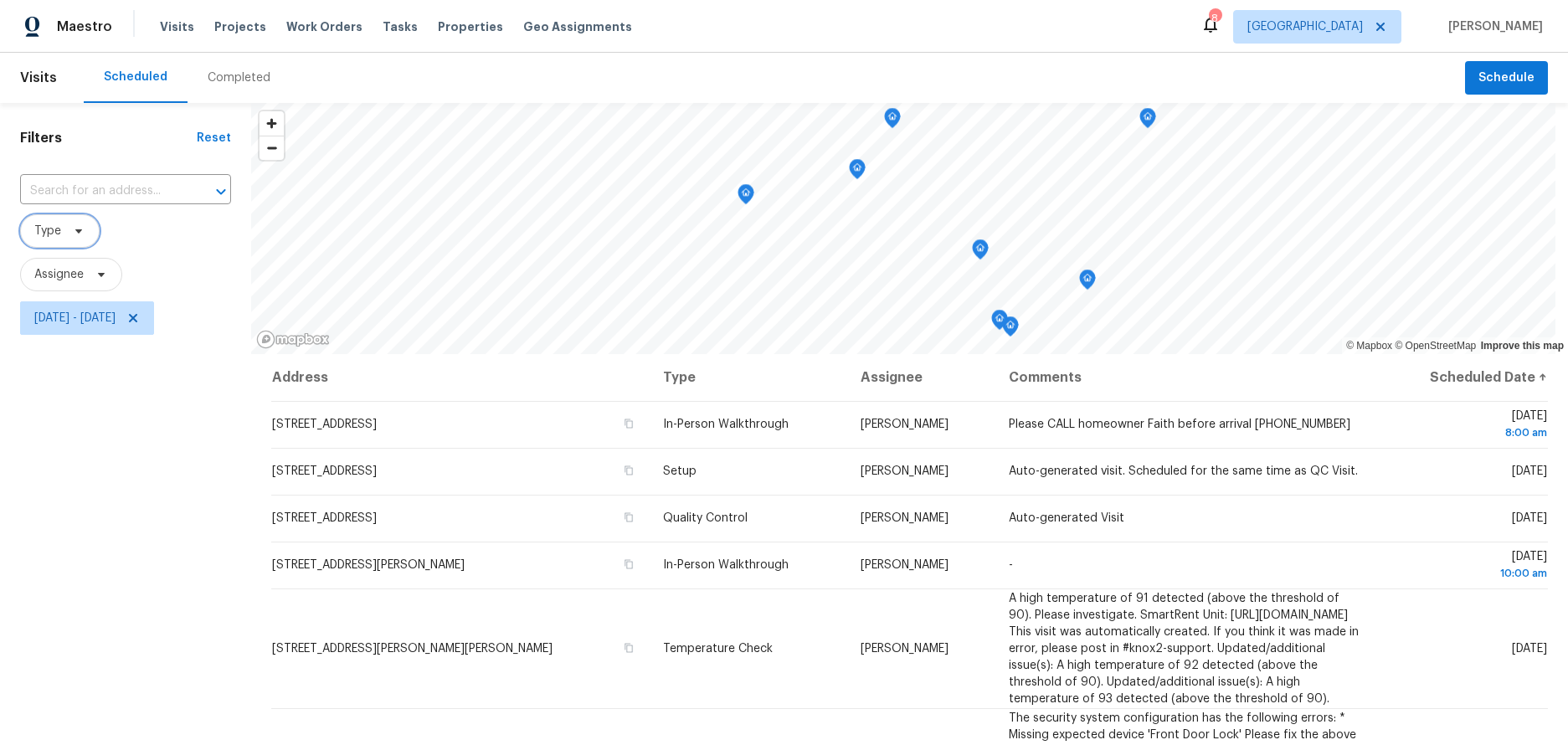
click at [44, 236] on span "Type" at bounding box center [47, 231] width 27 height 17
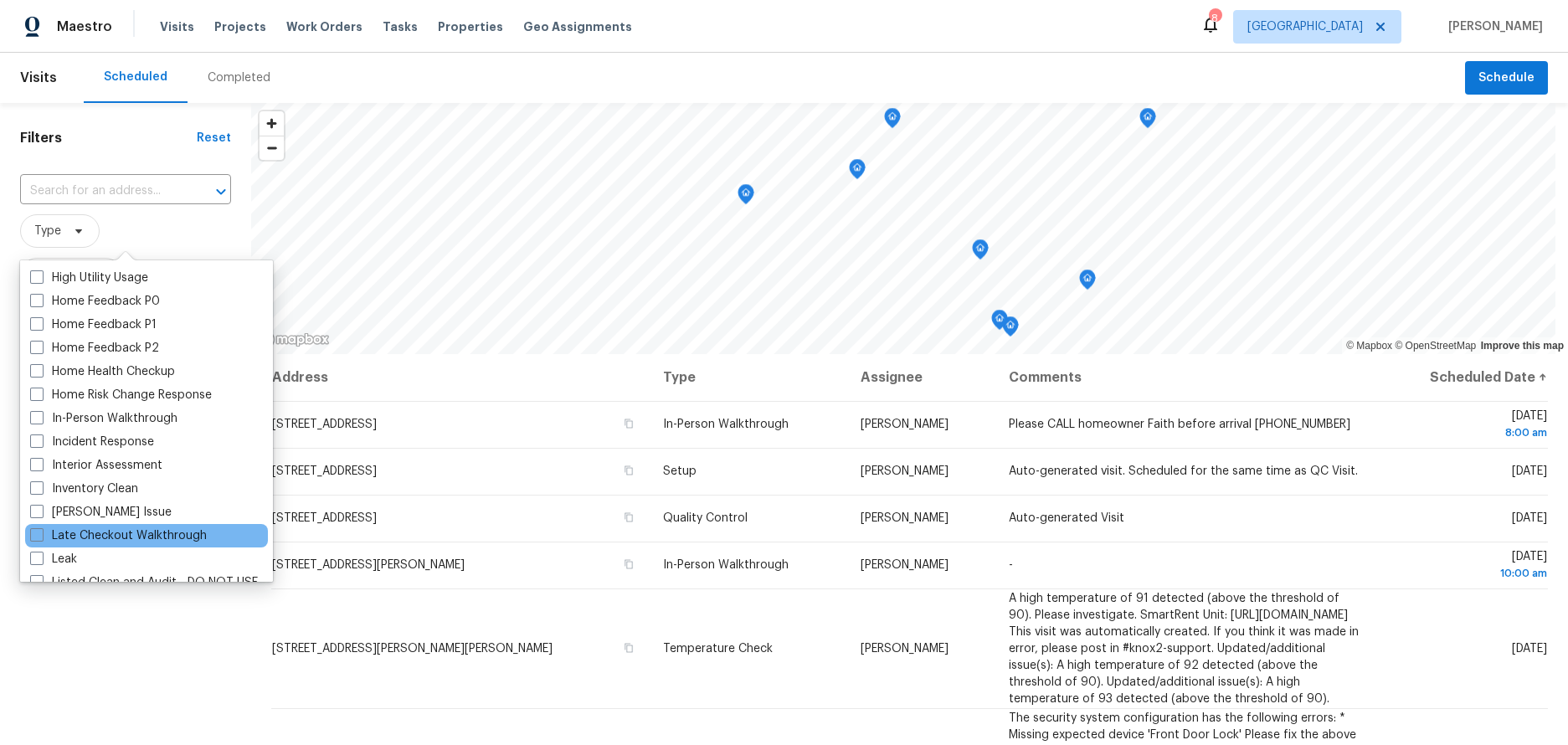
scroll to position [502, 0]
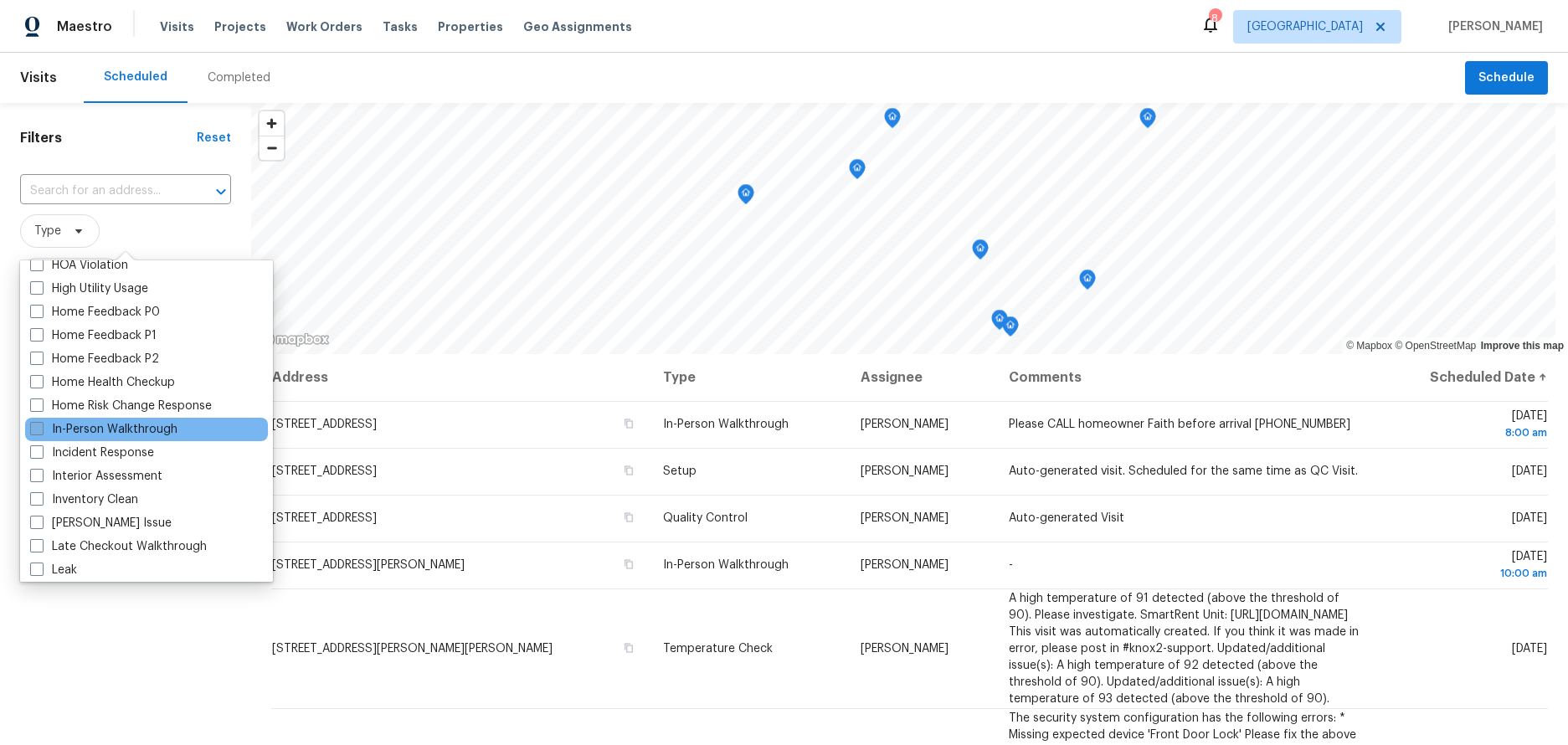
click at [31, 428] on span at bounding box center [36, 428] width 13 height 13
click at [31, 428] on input "In-Person Walkthrough" at bounding box center [35, 426] width 11 height 11
checkbox input "true"
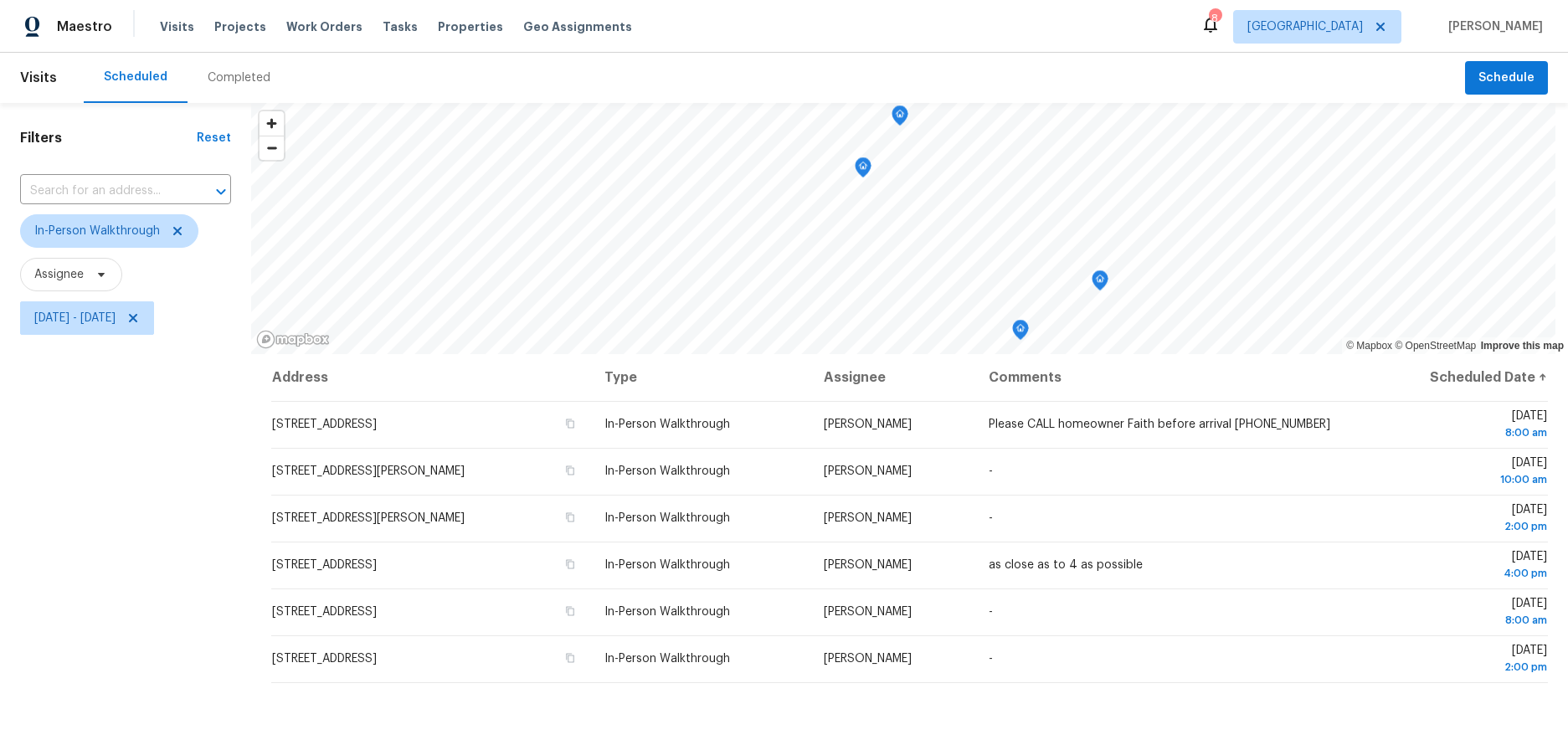
click at [65, 635] on div "Filters Reset ​ In-Person Walkthrough Assignee Wed, Aug 27 - Fri, Aug 29" at bounding box center [126, 526] width 251 height 846
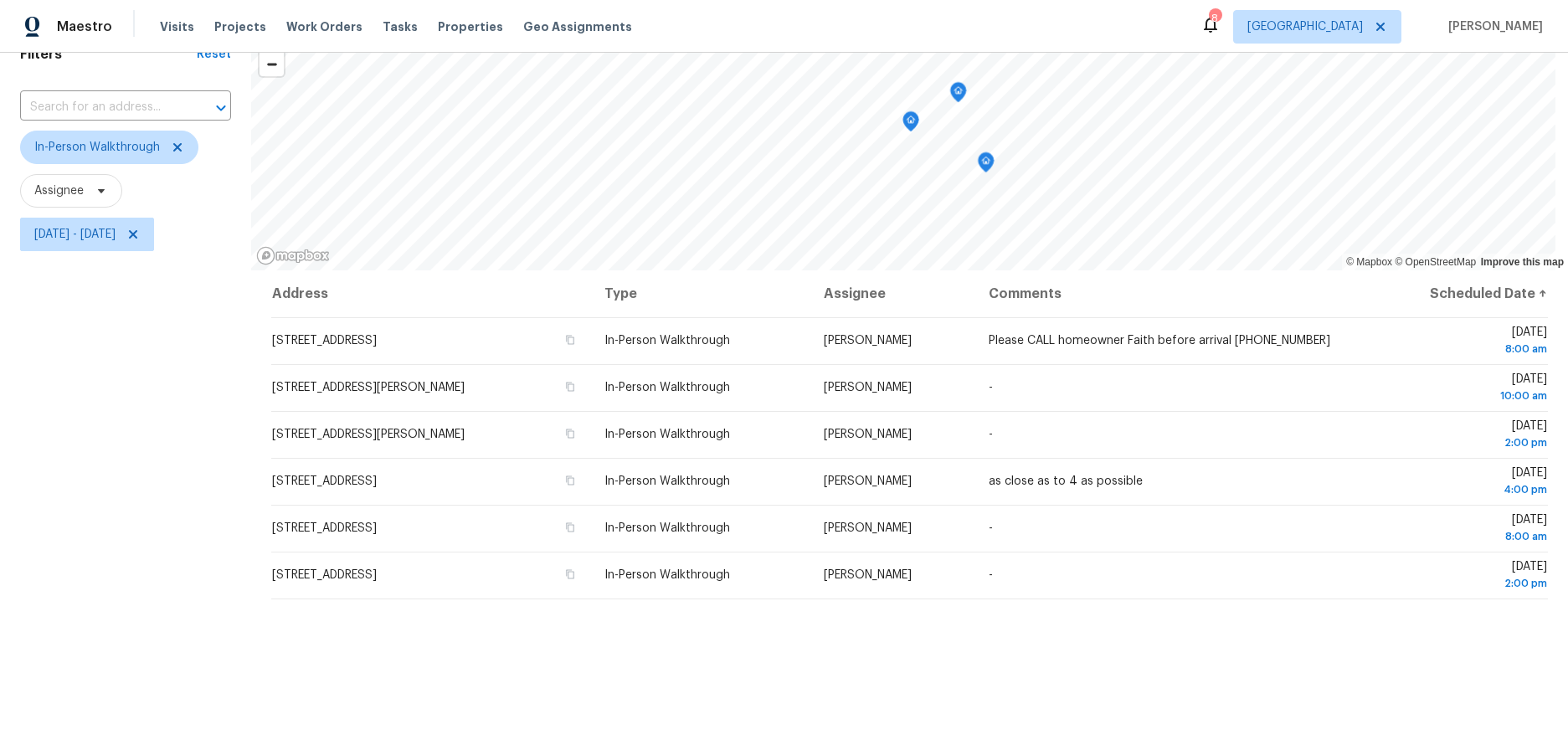
drag, startPoint x: 1113, startPoint y: 220, endPoint x: 991, endPoint y: 156, distance: 137.8
click at [991, 156] on icon "Map marker" at bounding box center [986, 162] width 15 height 20
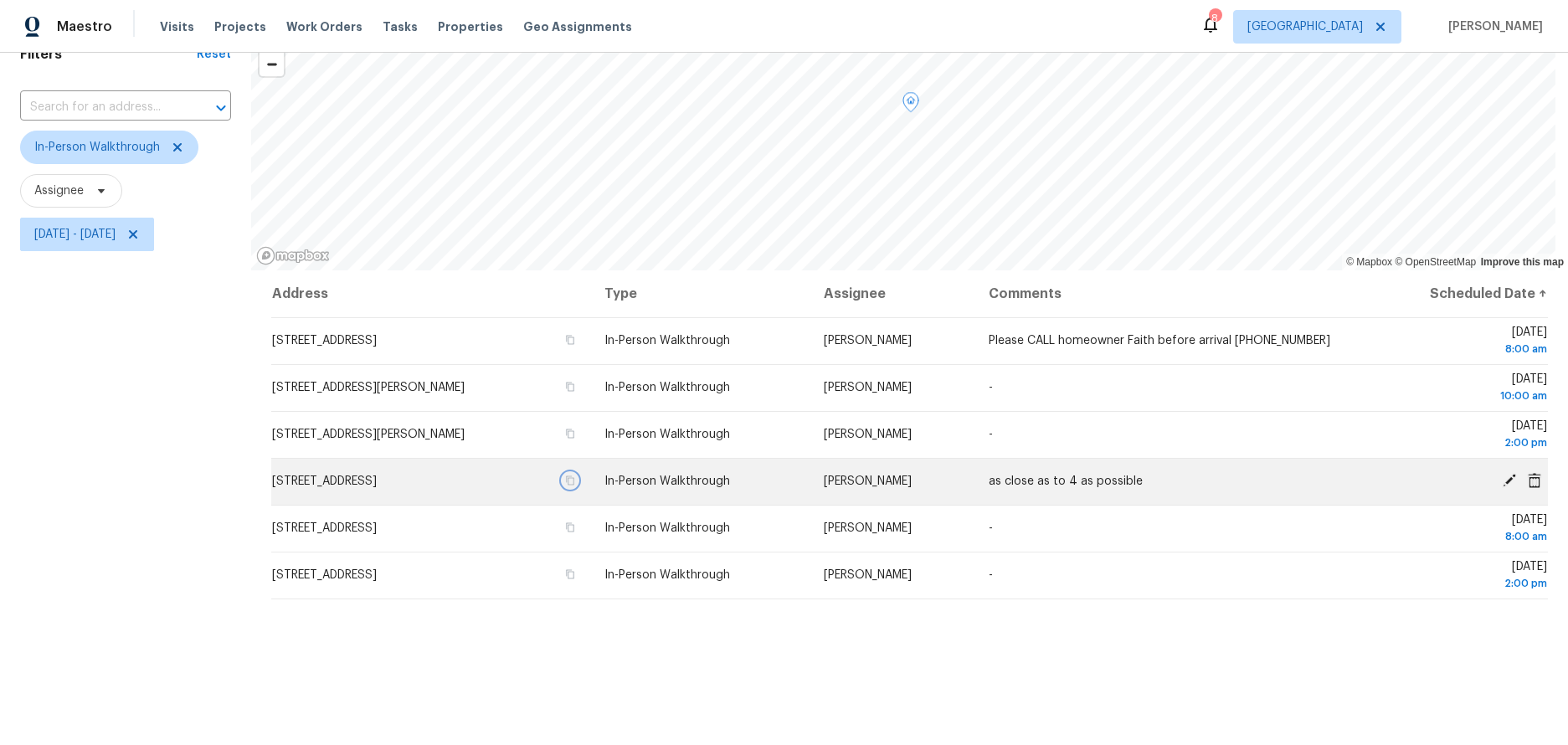
click at [574, 476] on icon "button" at bounding box center [570, 481] width 8 height 9
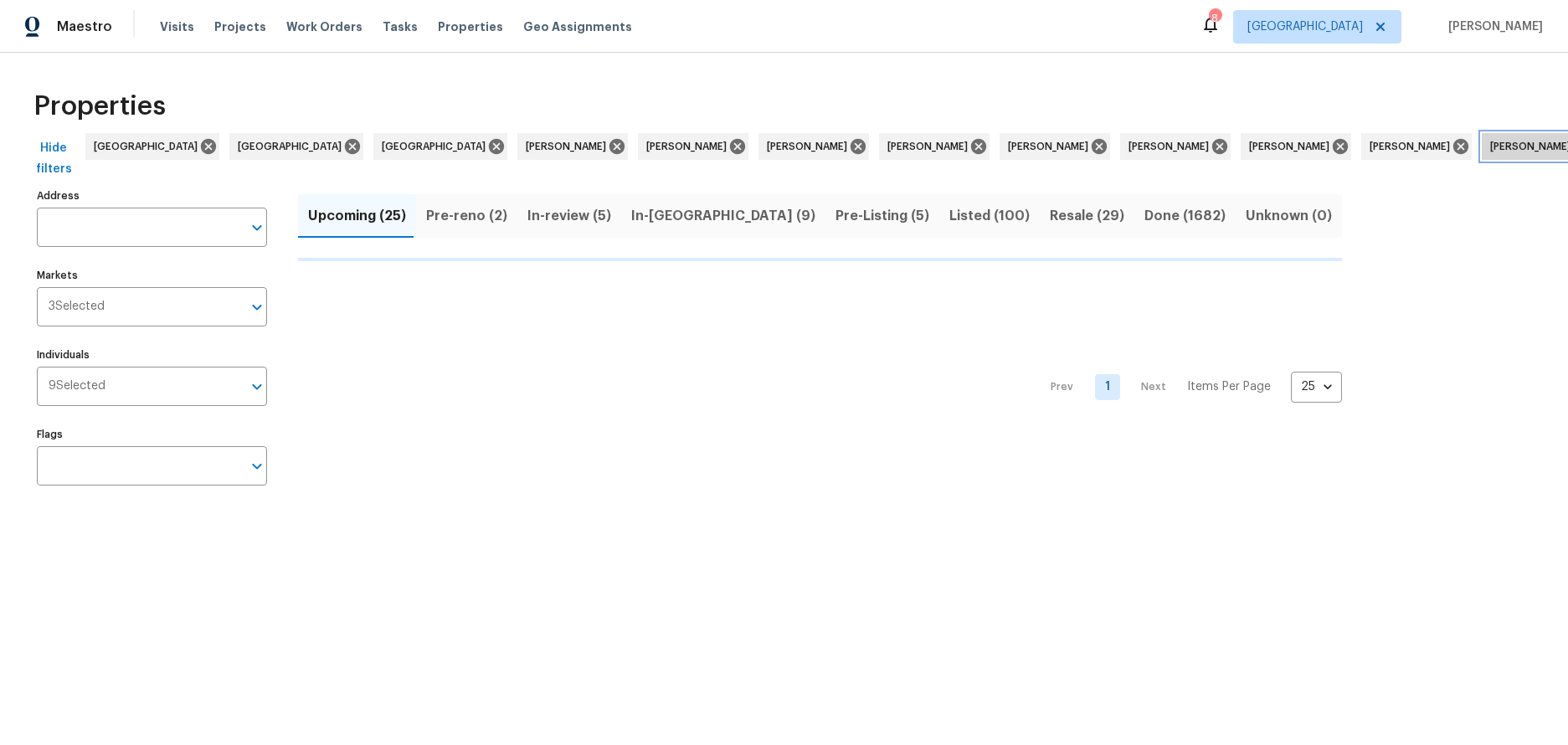
drag, startPoint x: 1419, startPoint y: 146, endPoint x: 1385, endPoint y: 153, distance: 34.7
click at [1567, 146] on icon at bounding box center [1581, 147] width 19 height 19
click at [1455, 146] on icon at bounding box center [1463, 146] width 15 height 15
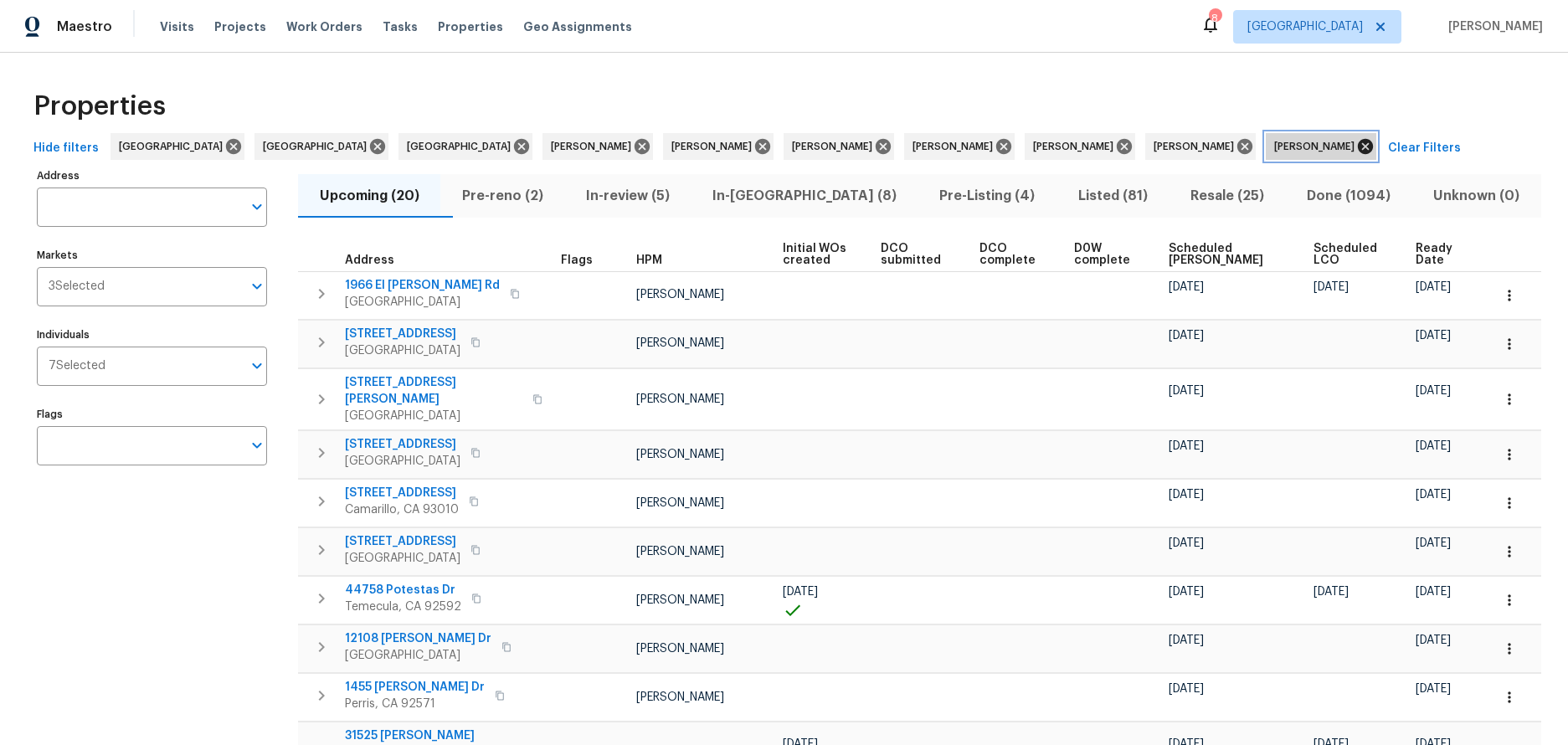
click at [1358, 147] on icon at bounding box center [1365, 146] width 15 height 15
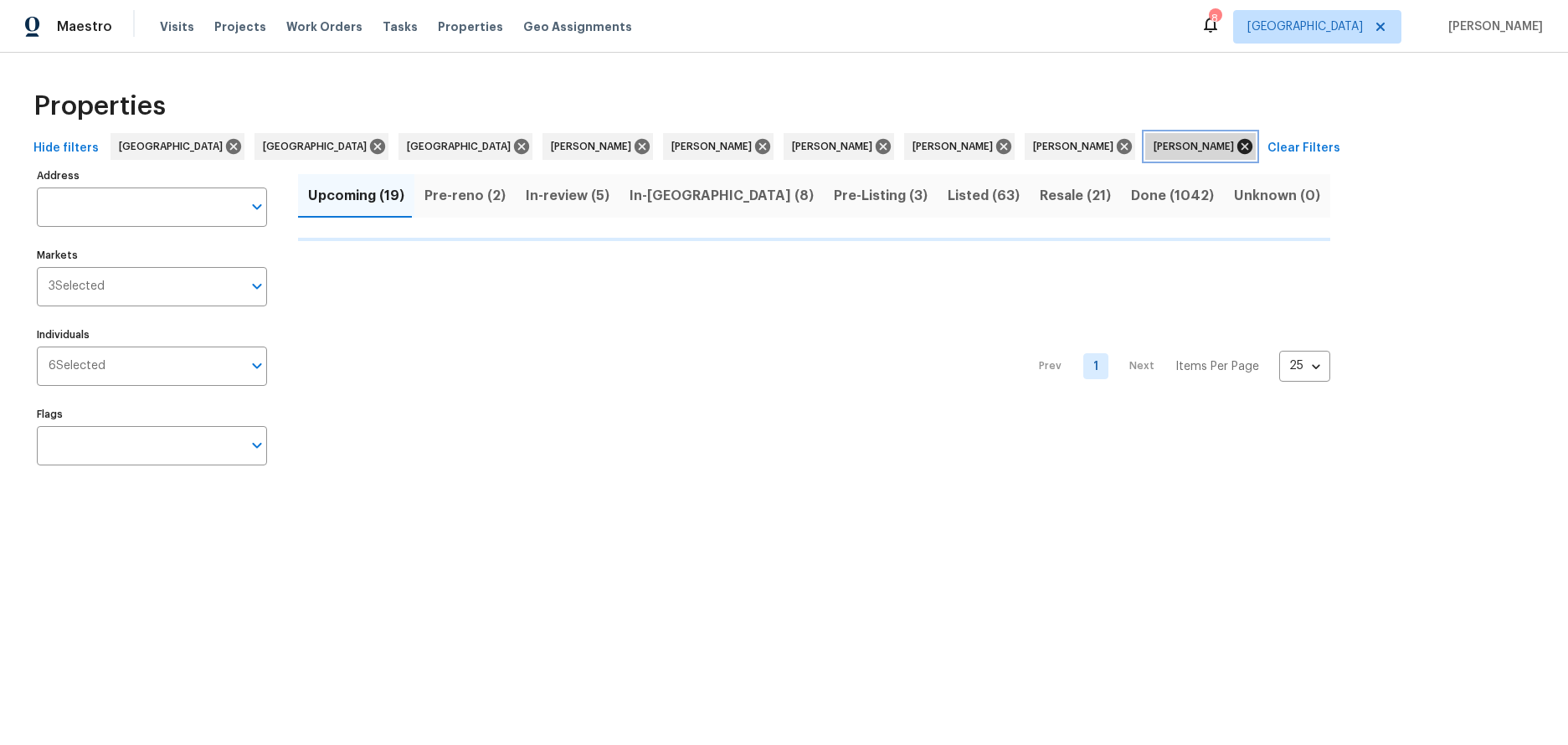
click at [1237, 152] on icon at bounding box center [1244, 146] width 15 height 15
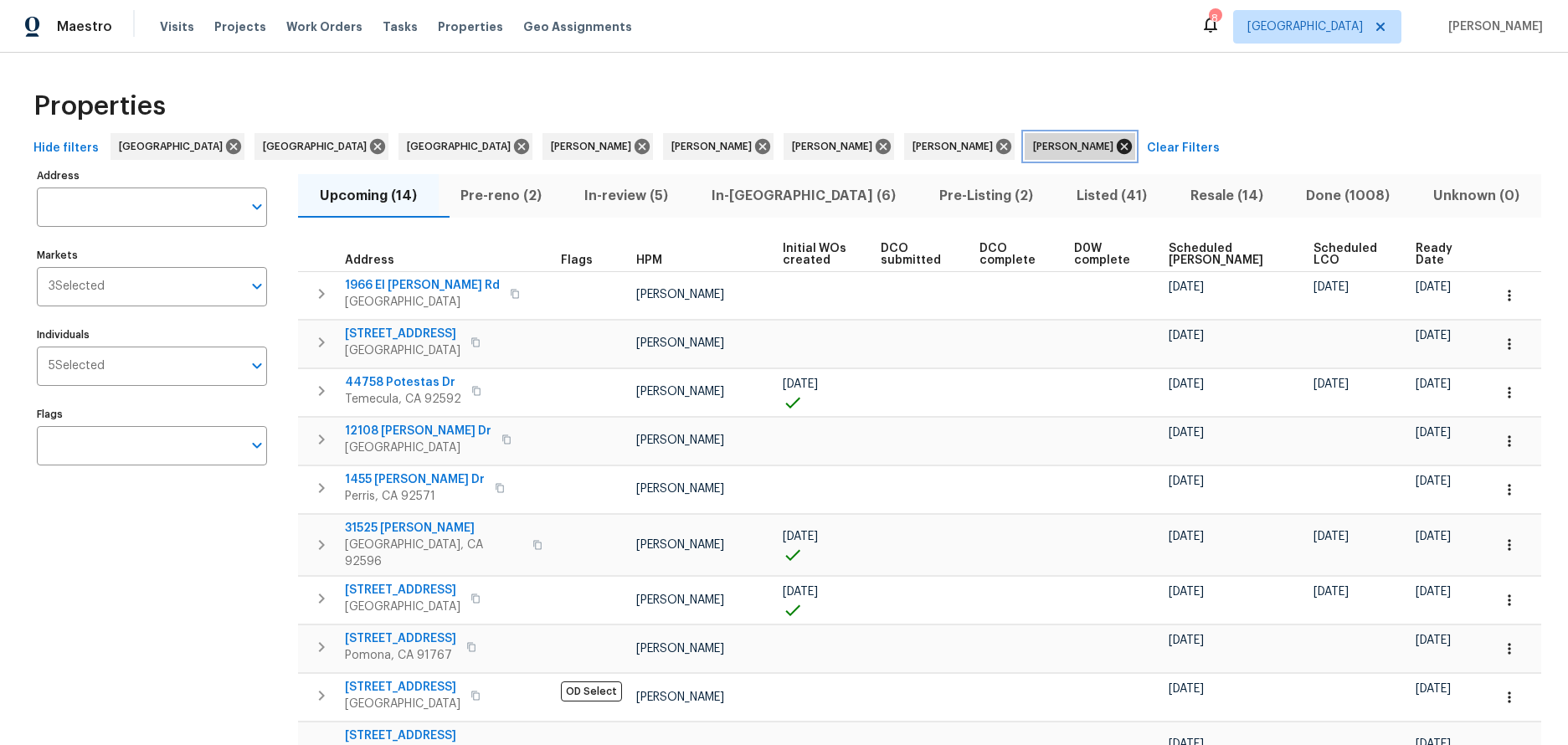
click at [1117, 142] on icon at bounding box center [1124, 146] width 15 height 15
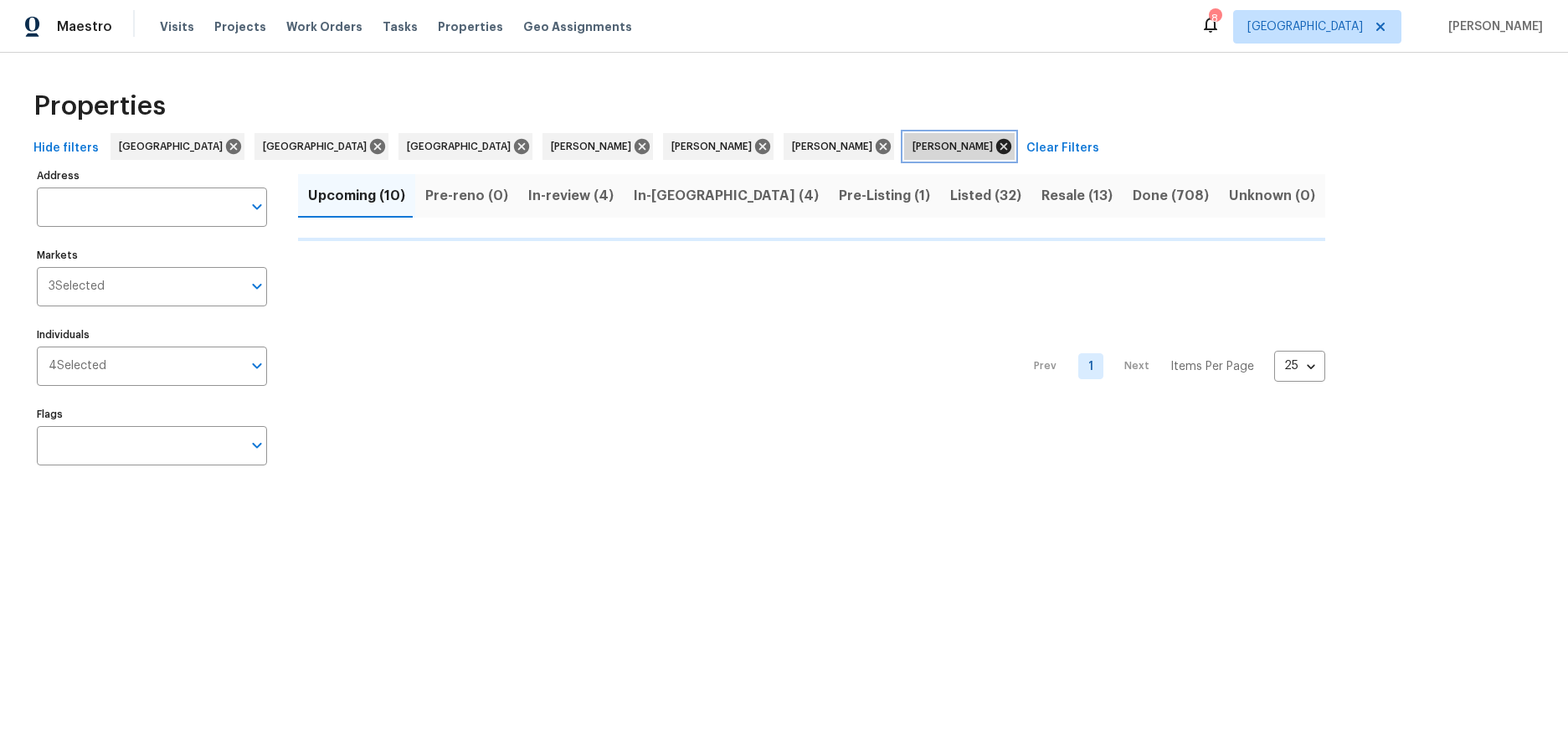
click at [996, 140] on icon at bounding box center [1003, 146] width 15 height 15
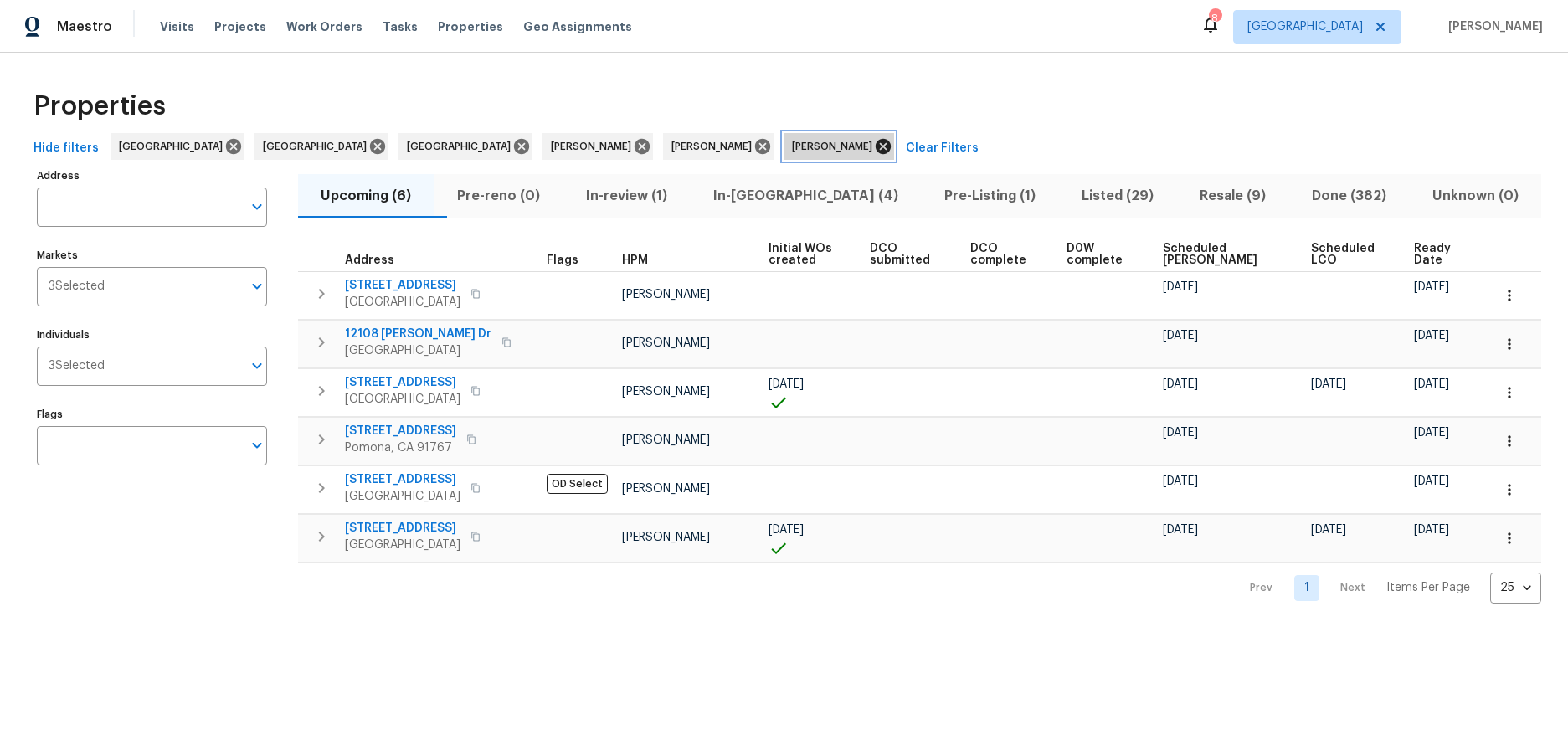
click at [874, 146] on icon at bounding box center [883, 147] width 19 height 19
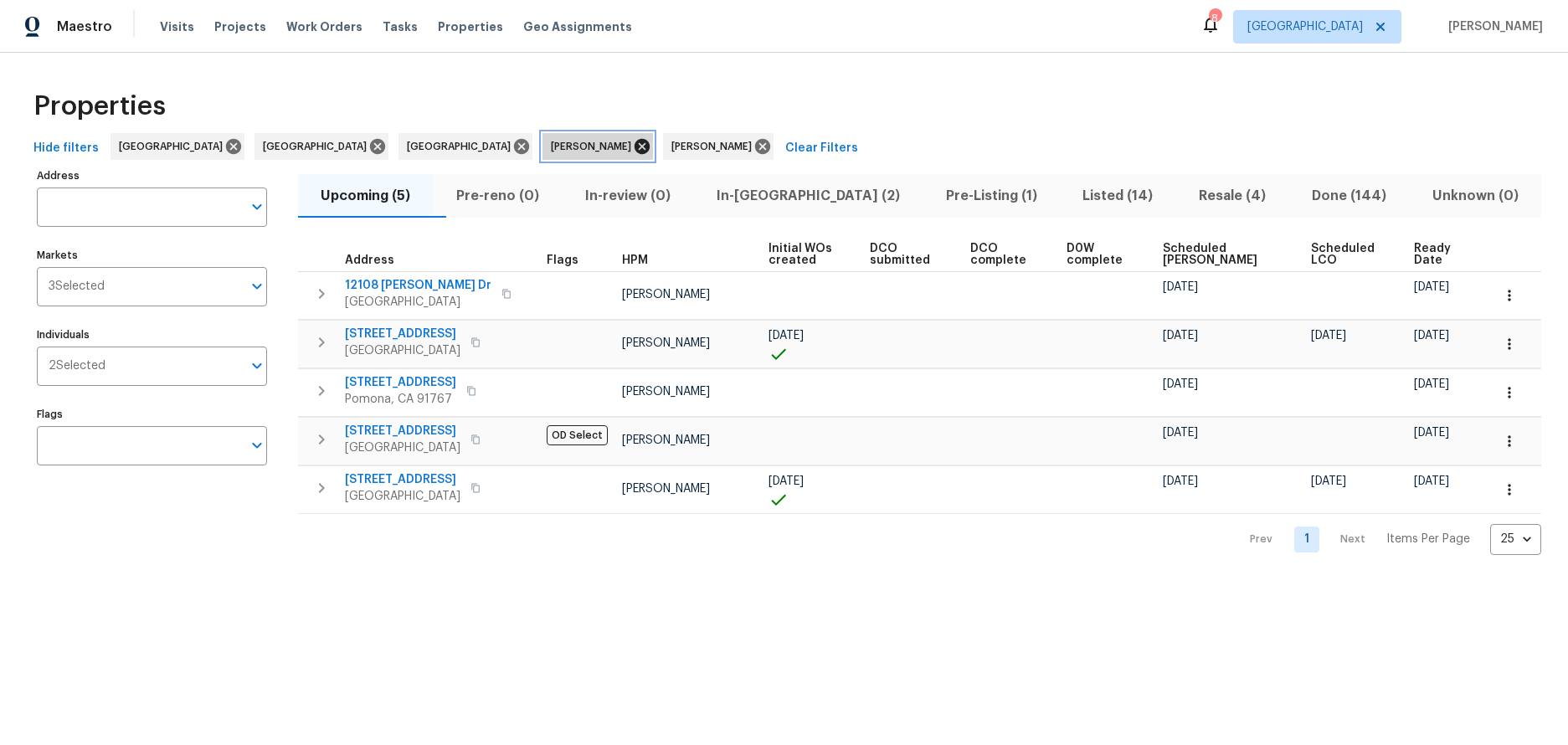
click at [633, 144] on icon at bounding box center [642, 147] width 19 height 19
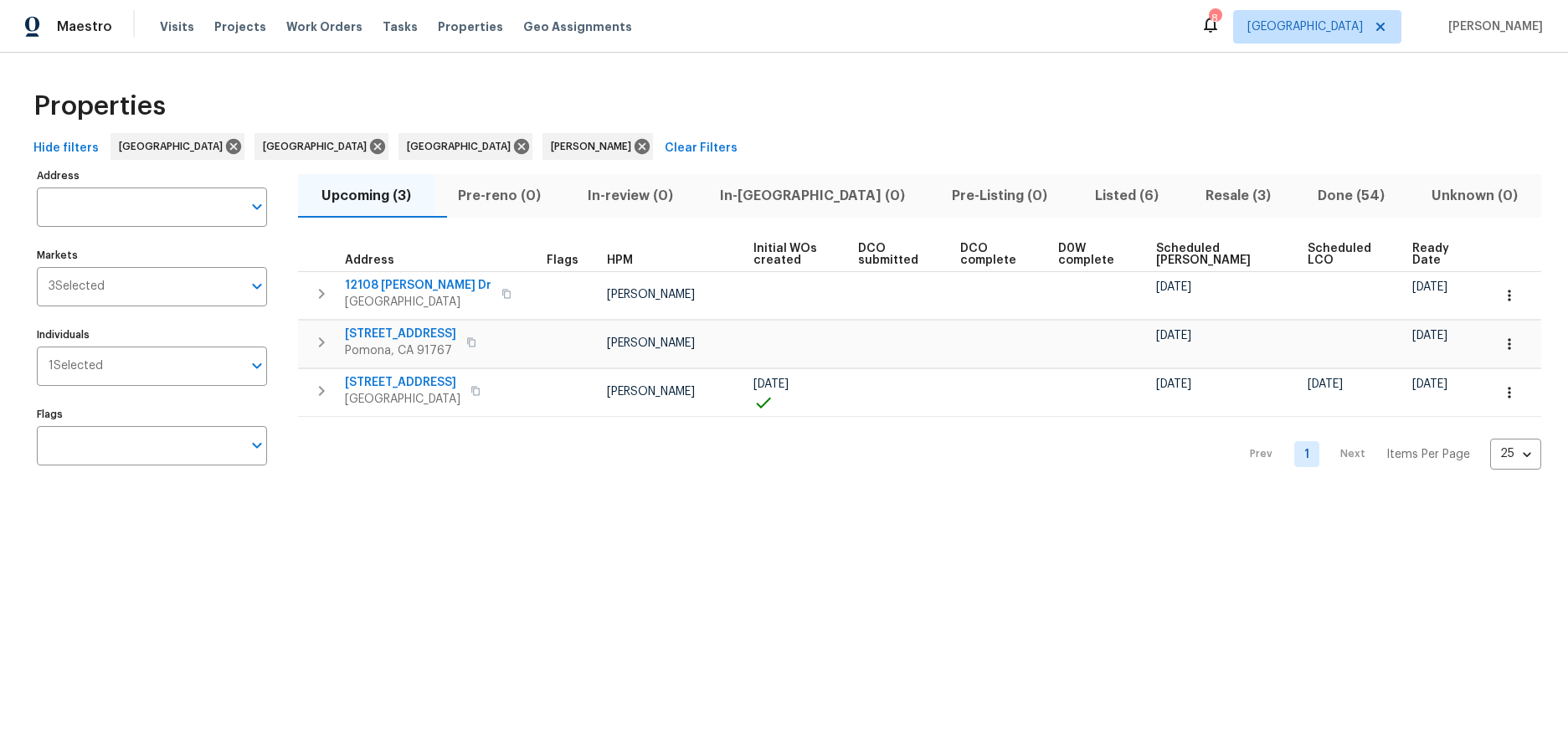
click at [1081, 192] on span "Listed (6)" at bounding box center [1126, 195] width 90 height 23
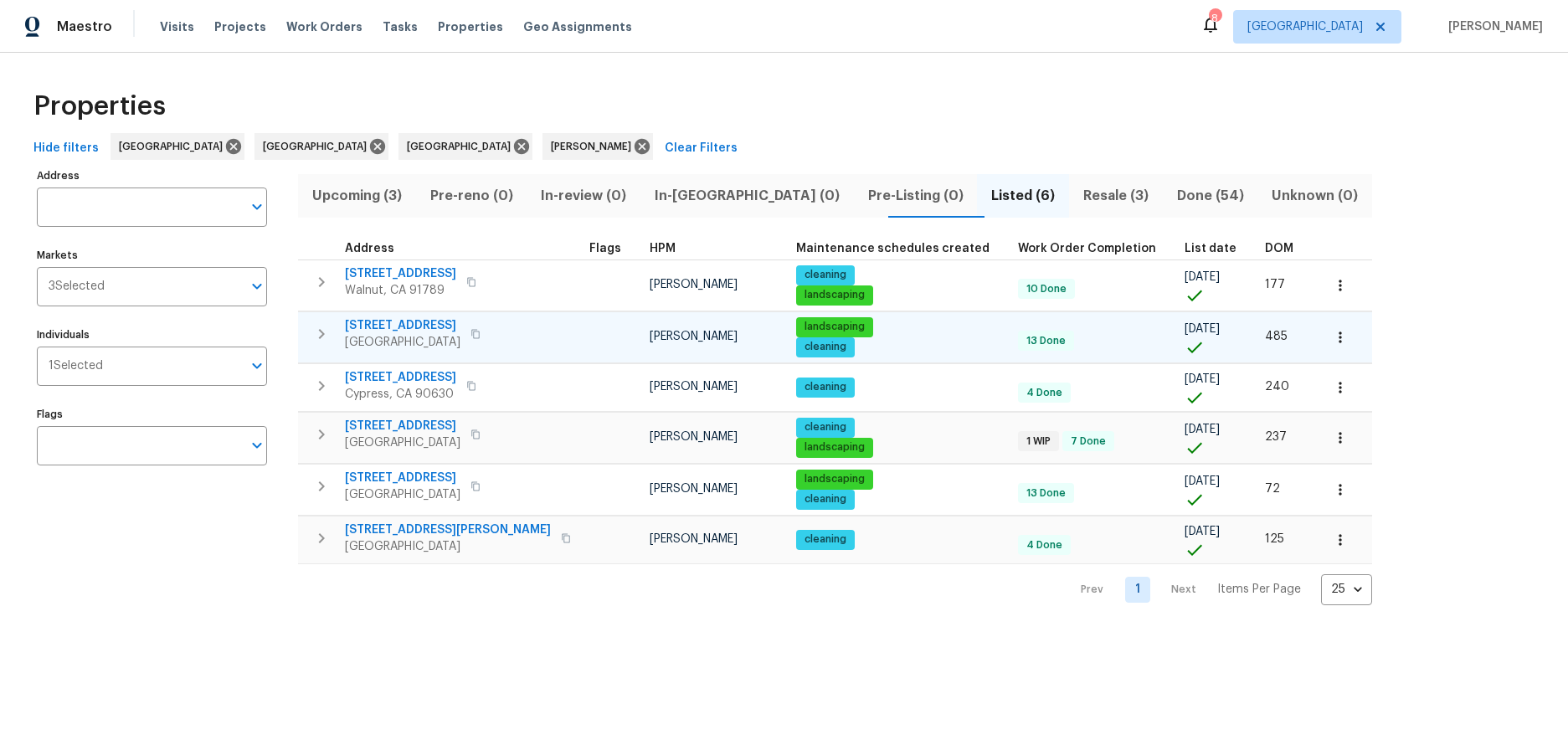
click at [425, 329] on span "[STREET_ADDRESS]" at bounding box center [403, 326] width 115 height 17
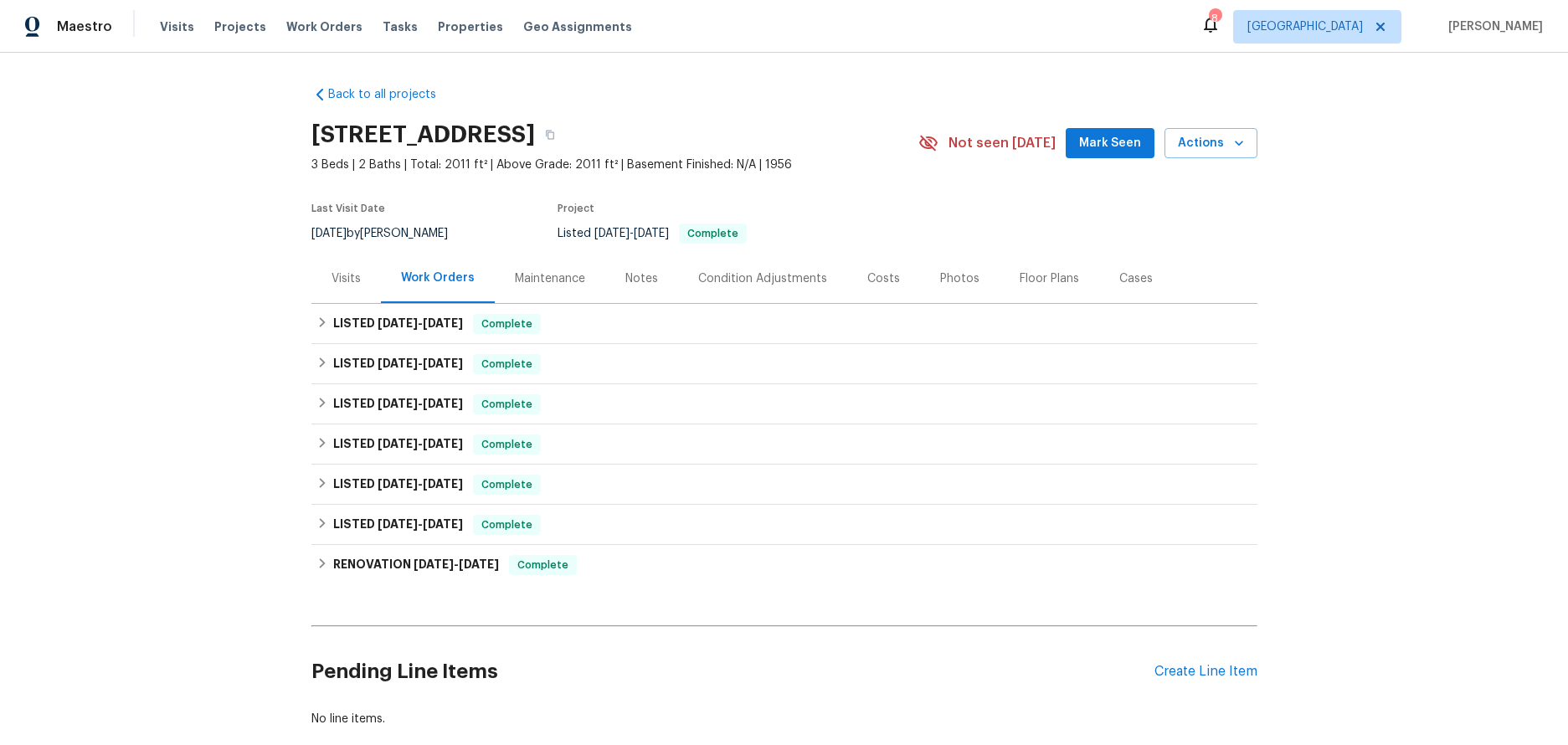
click at [334, 276] on div "Visits" at bounding box center [345, 279] width 29 height 17
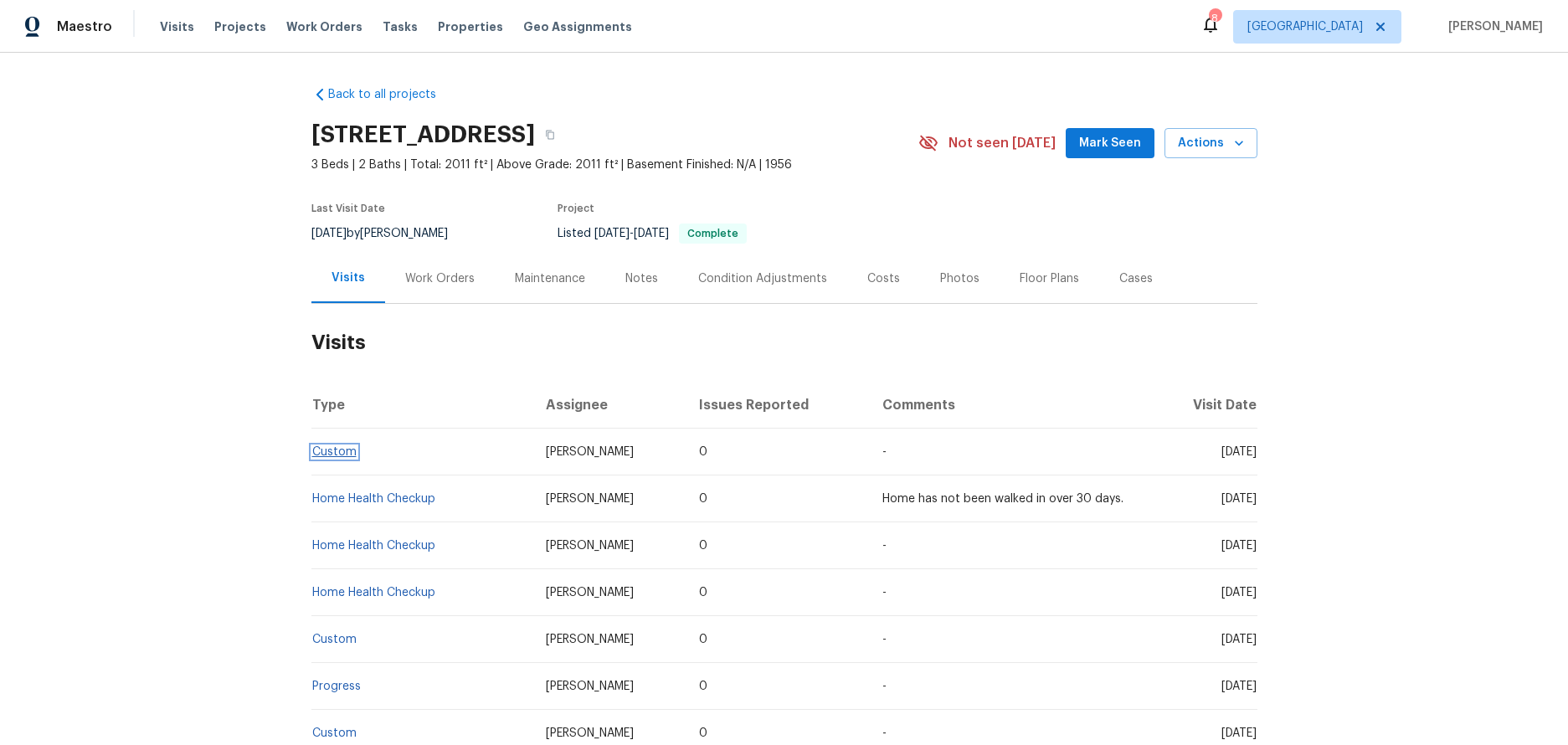
click at [321, 448] on link "Custom" at bounding box center [335, 451] width 45 height 12
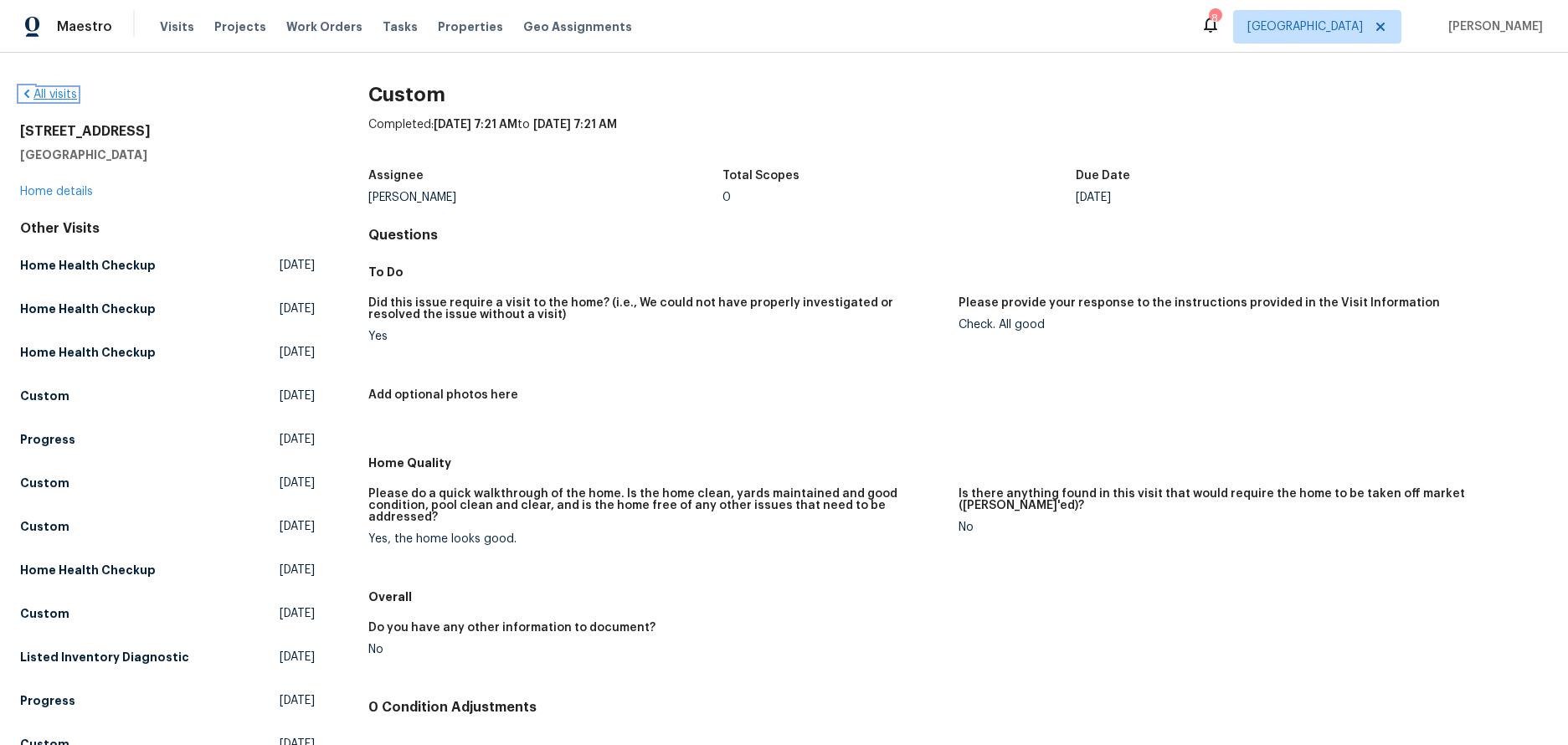
click at [40, 89] on link "All visits" at bounding box center [48, 94] width 57 height 12
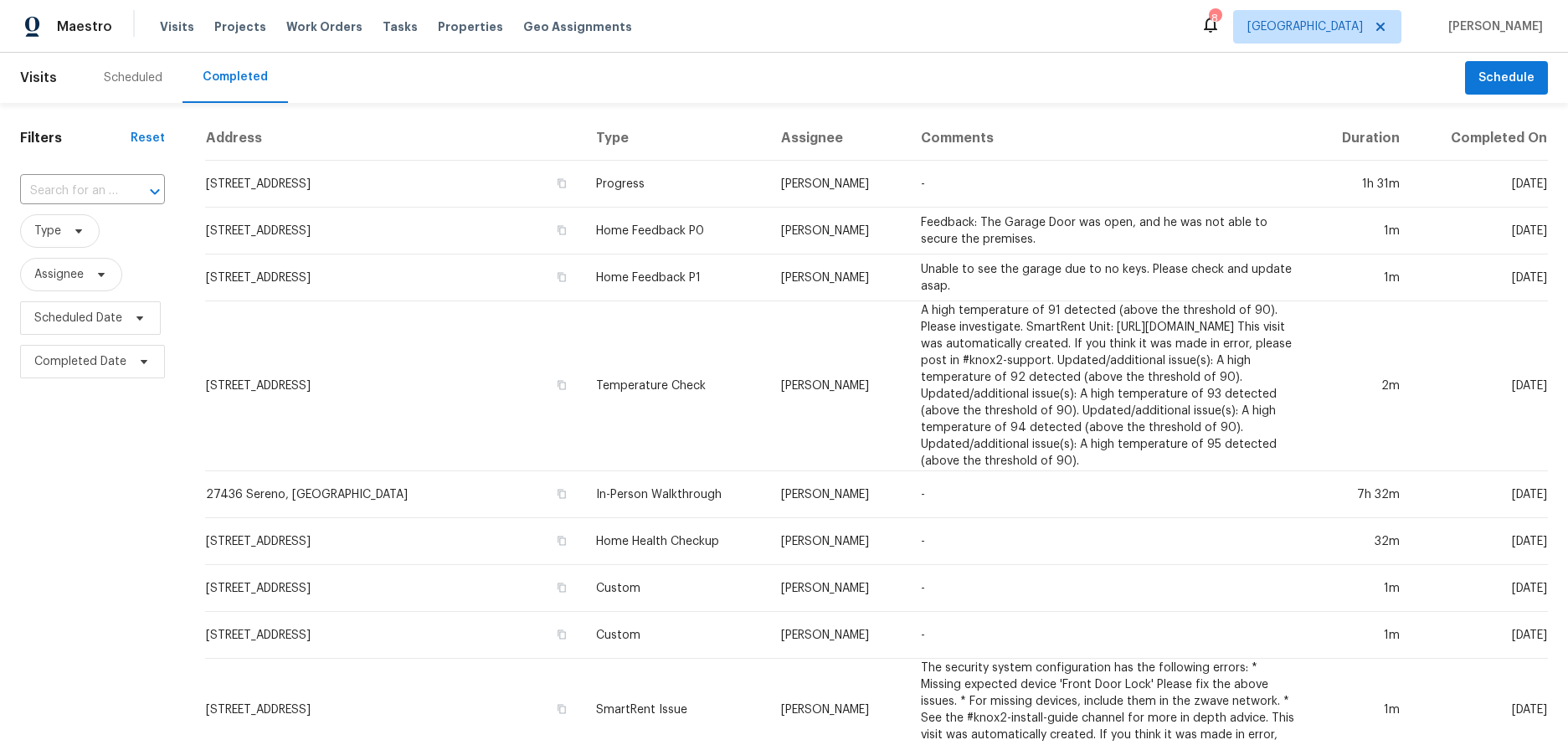
click at [1204, 70] on div "Scheduled Completed" at bounding box center [774, 78] width 1381 height 50
